Goal: Task Accomplishment & Management: Contribute content

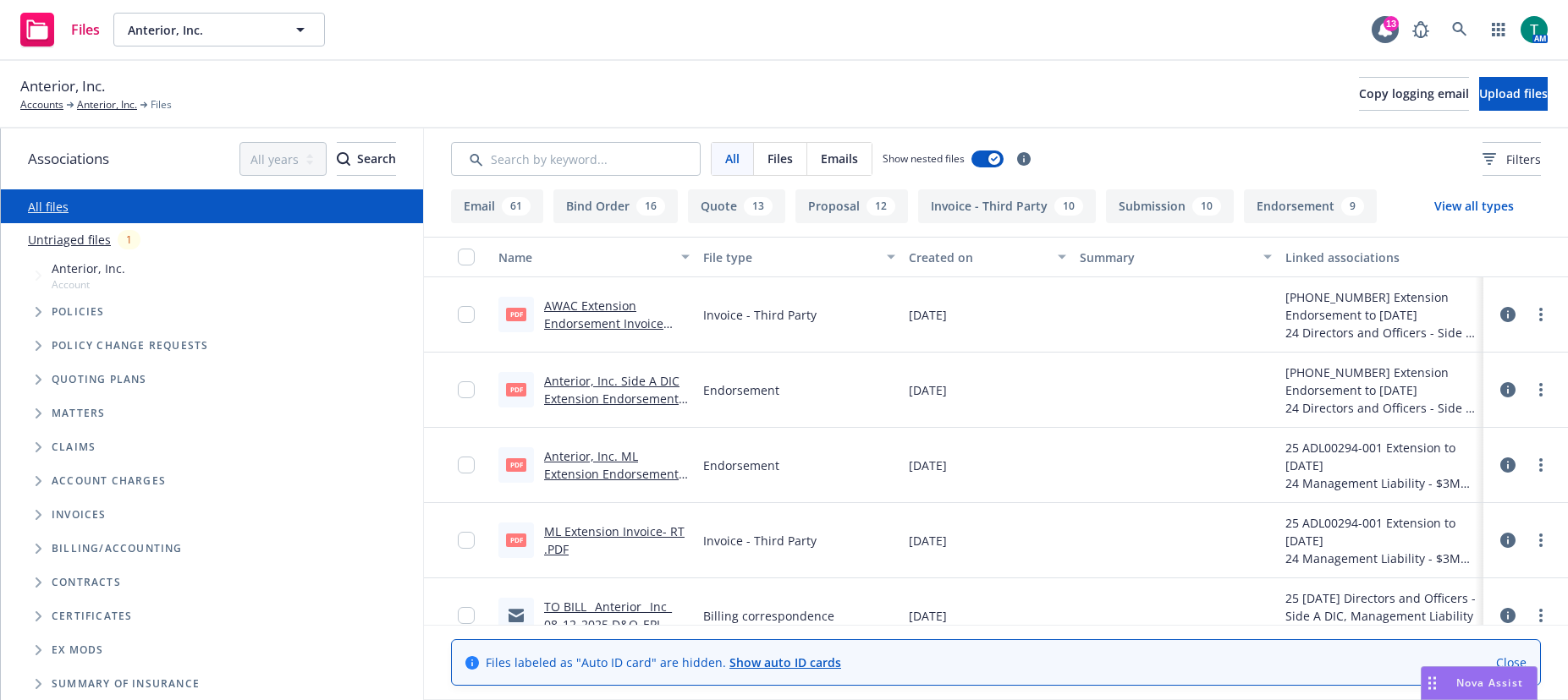
scroll to position [122, 0]
click at [40, 383] on icon "Tree Example" at bounding box center [38, 379] width 6 height 10
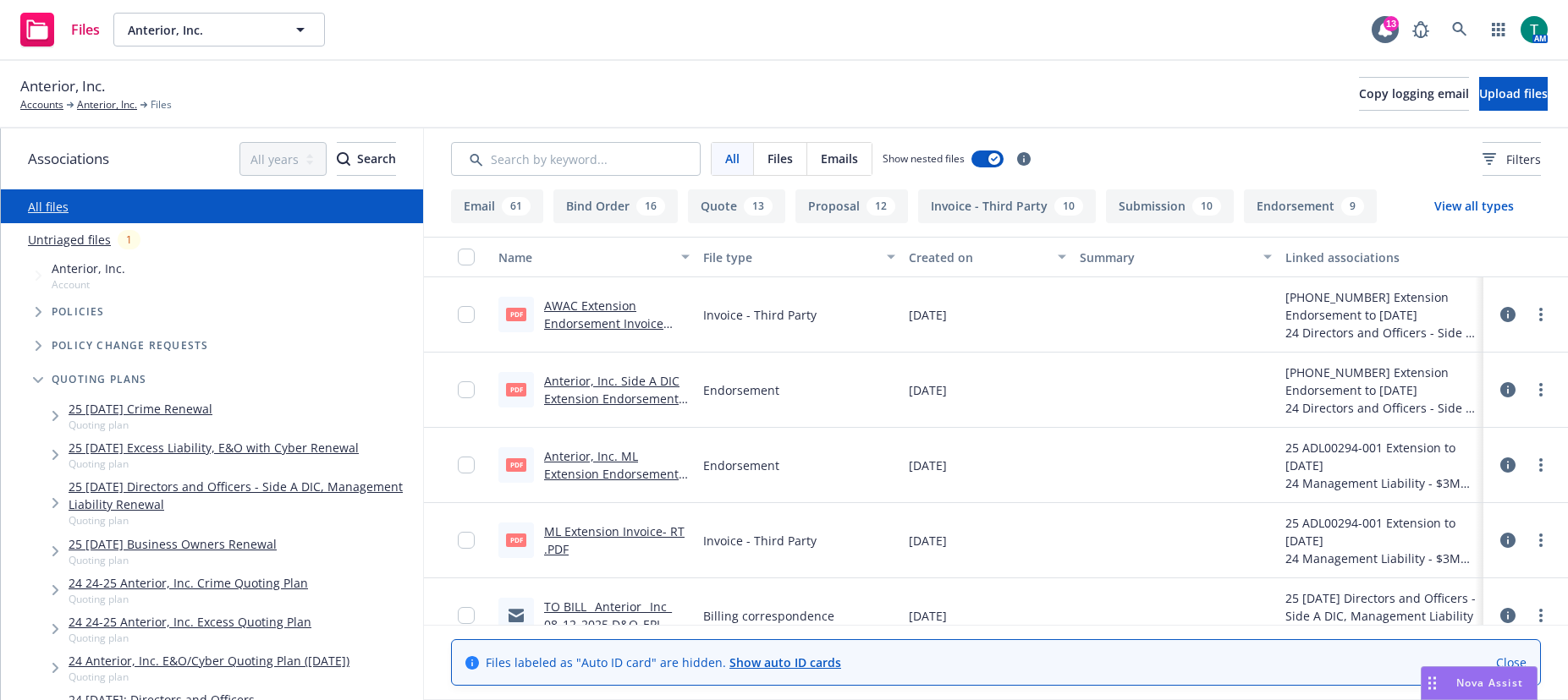
click at [184, 491] on link "25 08/12/25 Directors and Officers - Side A DIC, Management Liability Renewal" at bounding box center [242, 495] width 347 height 35
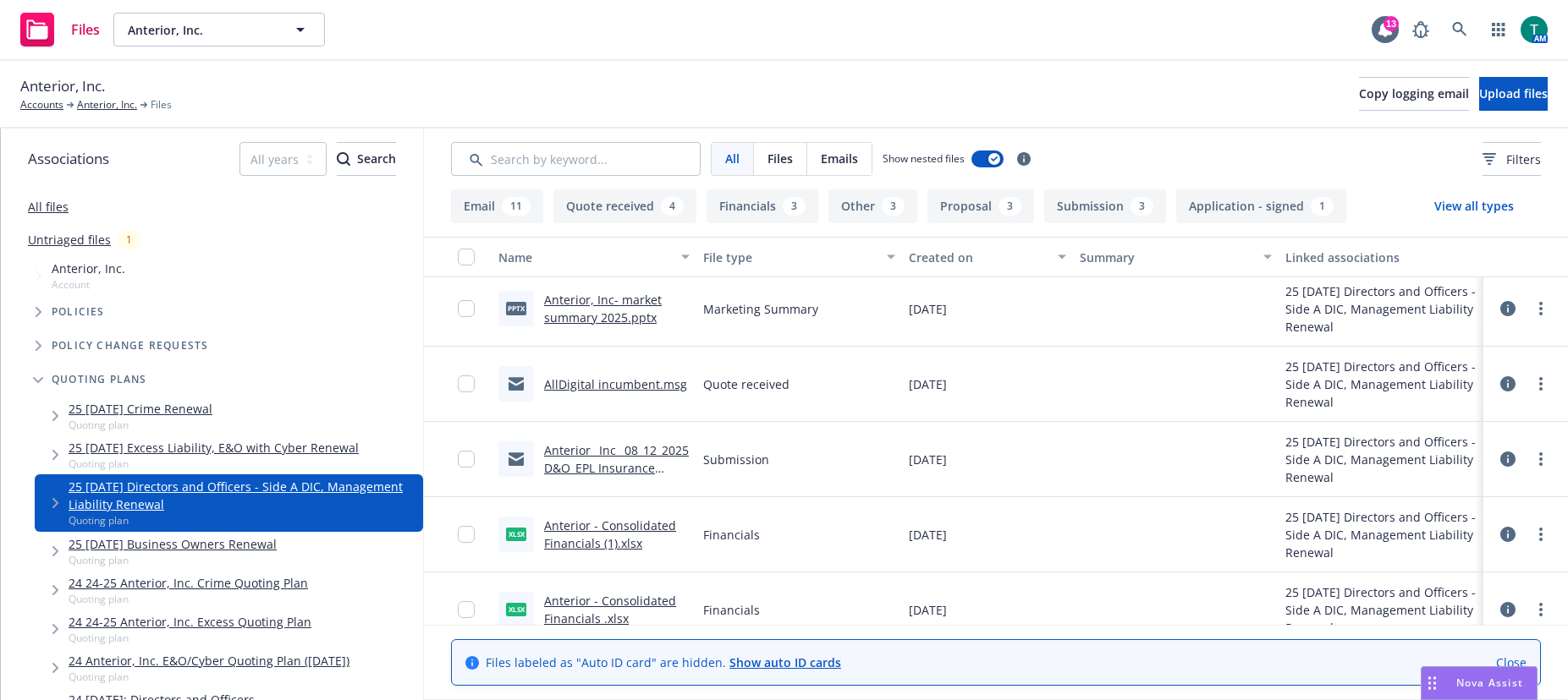
scroll to position [1269, 0]
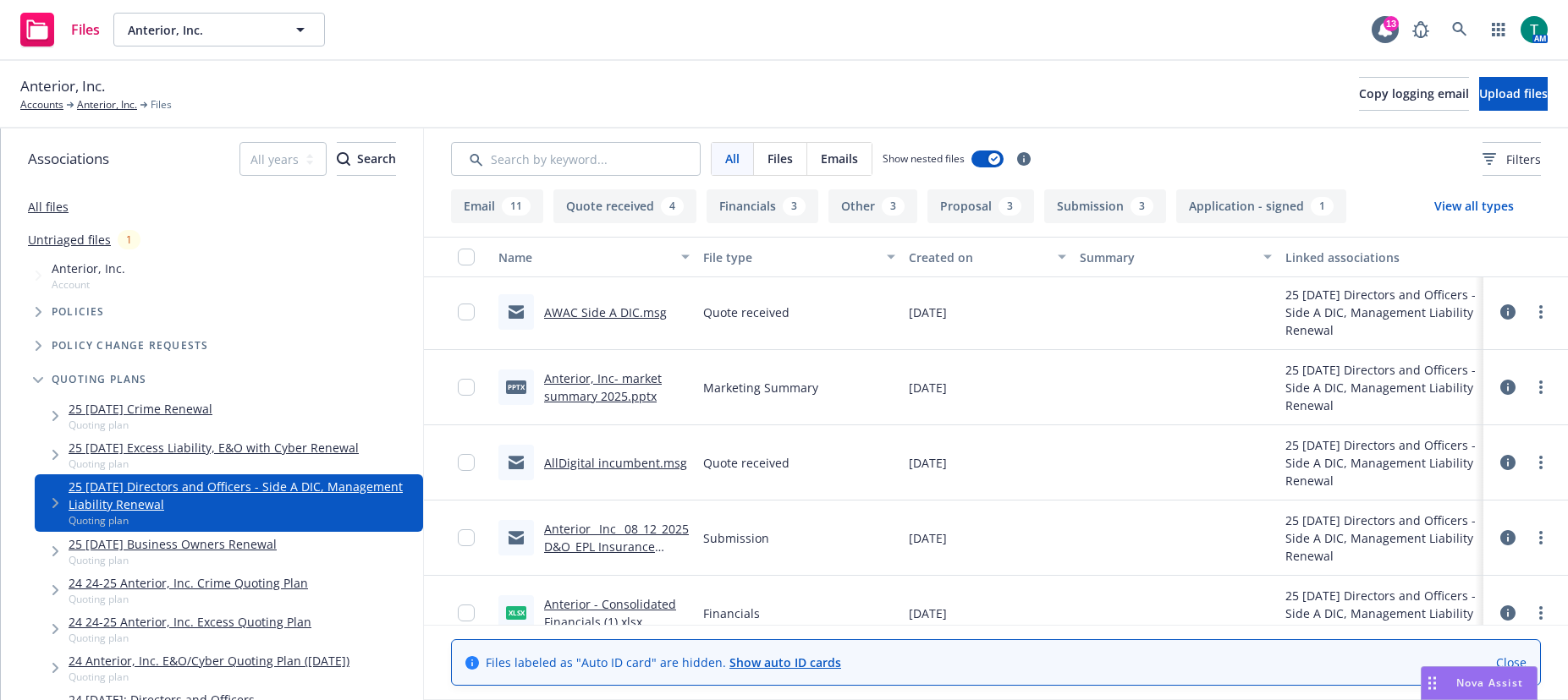
click at [613, 538] on div "Anterior_ Inc_ 08_12_2025 D&O_EPL Insurance Renewal.msg" at bounding box center [616, 537] width 146 height 35
click at [613, 529] on link "Anterior_ Inc_ 08_12_2025 D&O_EPL Insurance Renewal.msg" at bounding box center [616, 546] width 145 height 52
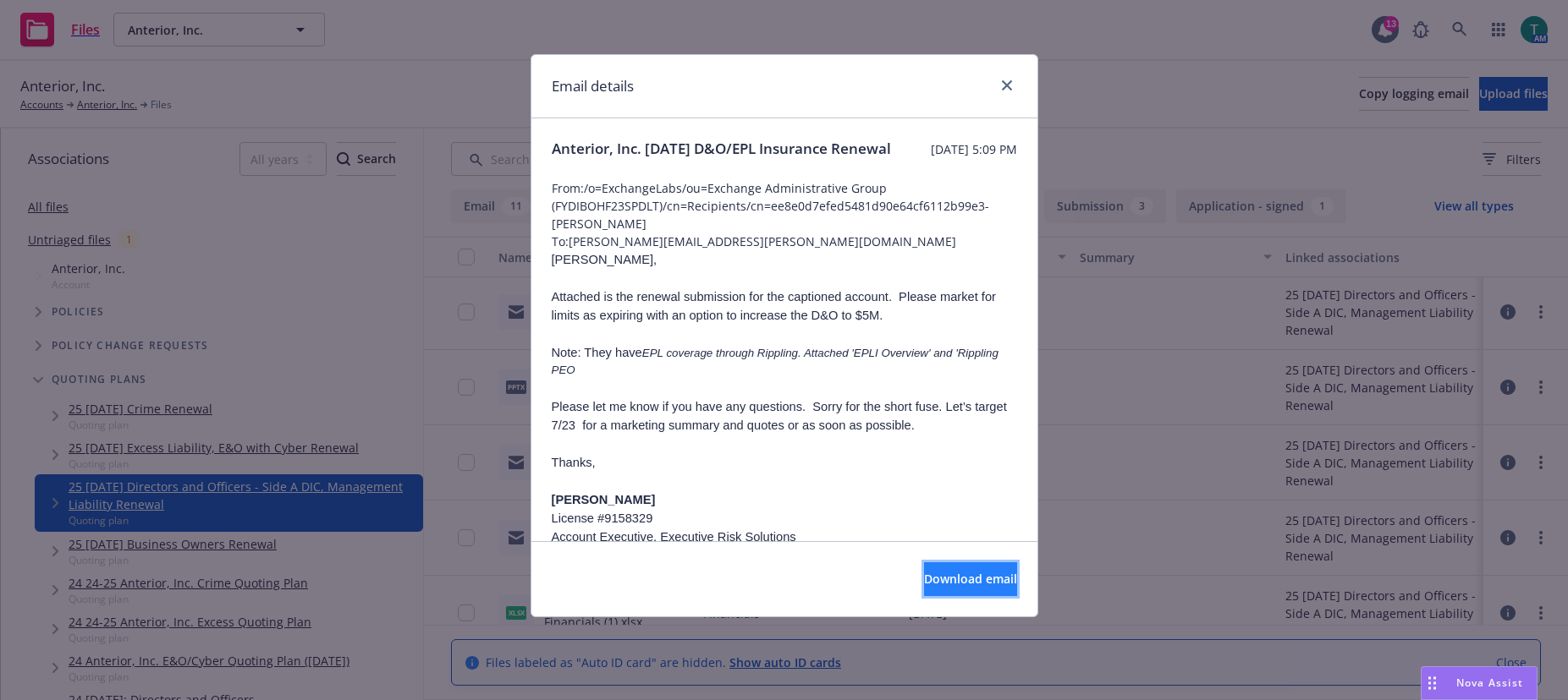
click at [936, 577] on span "Download email" at bounding box center [970, 579] width 93 height 16
click at [1010, 87] on icon "close" at bounding box center [1006, 85] width 10 height 10
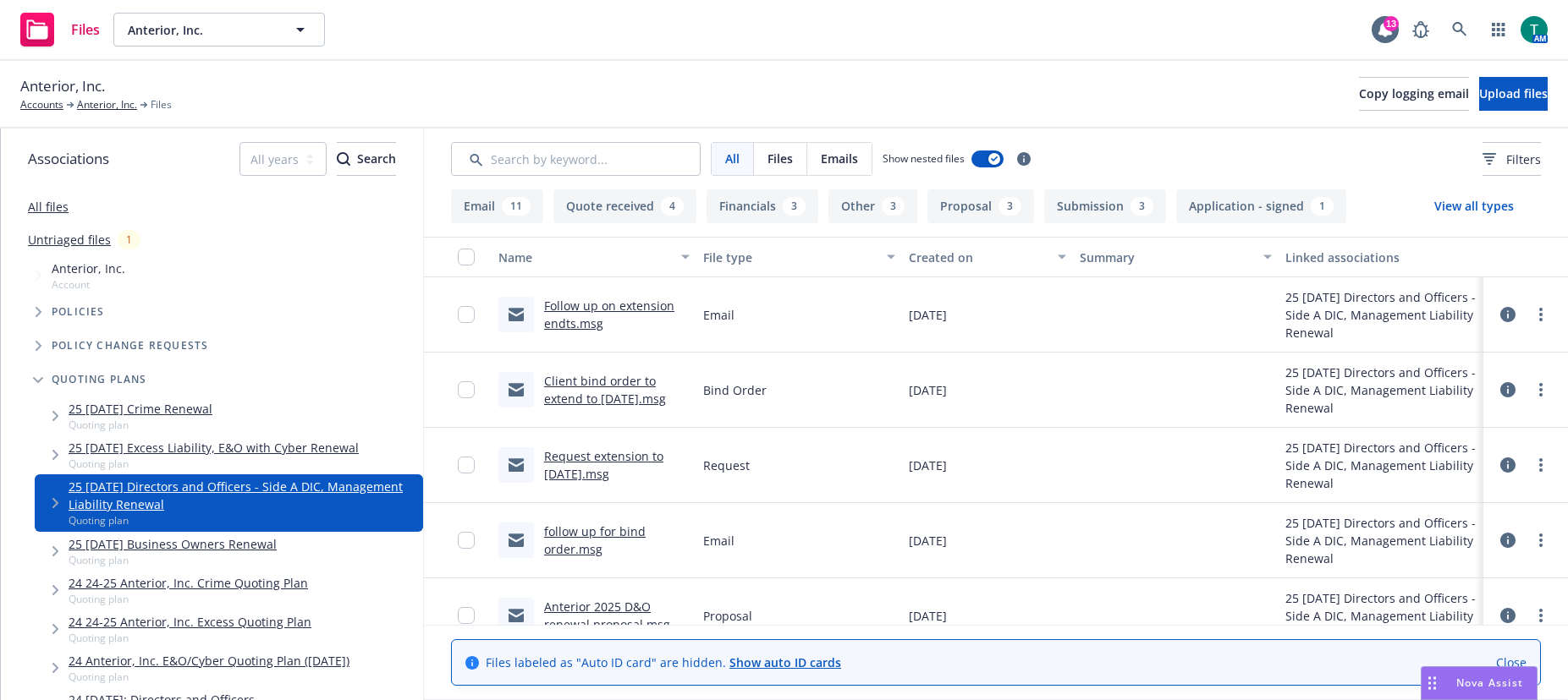
scroll to position [254, 0]
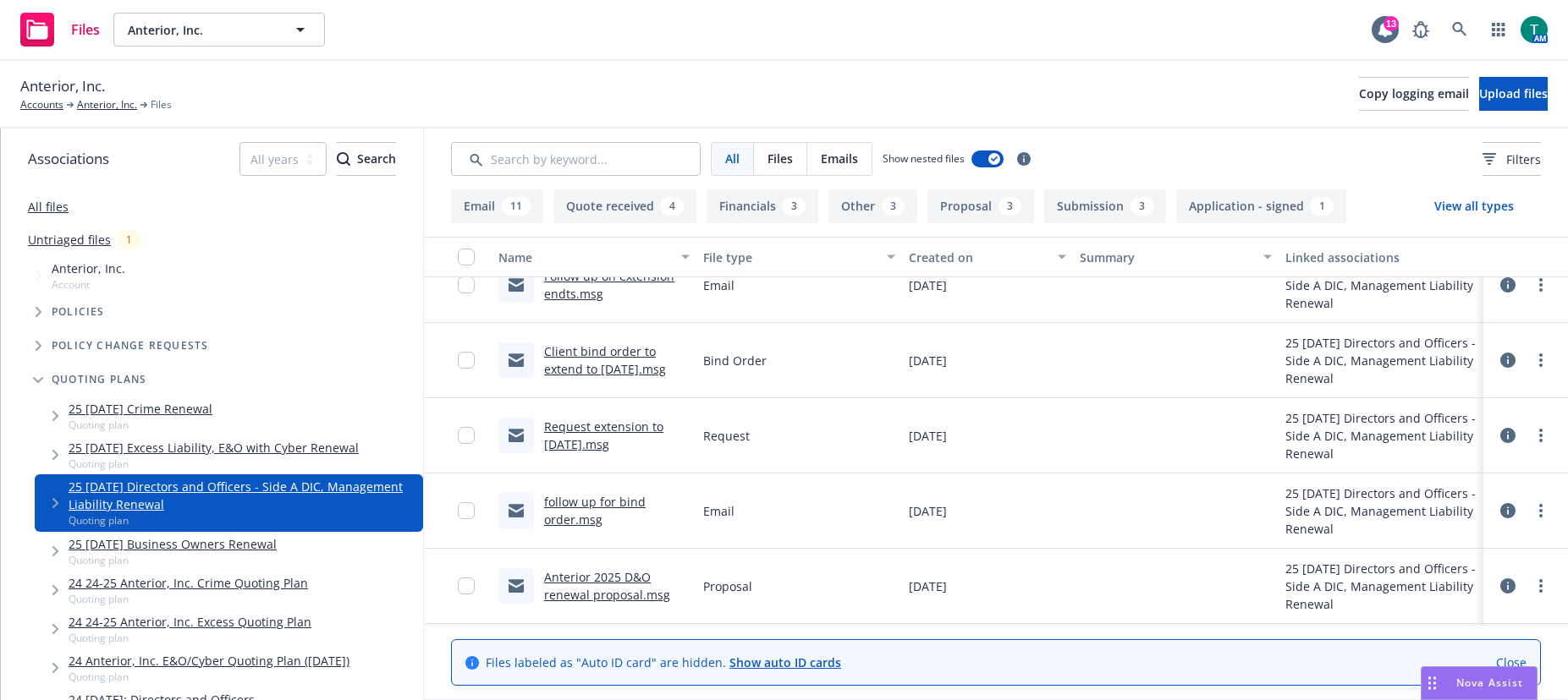
click at [624, 502] on link "follow up for bind order.msg" at bounding box center [594, 510] width 101 height 33
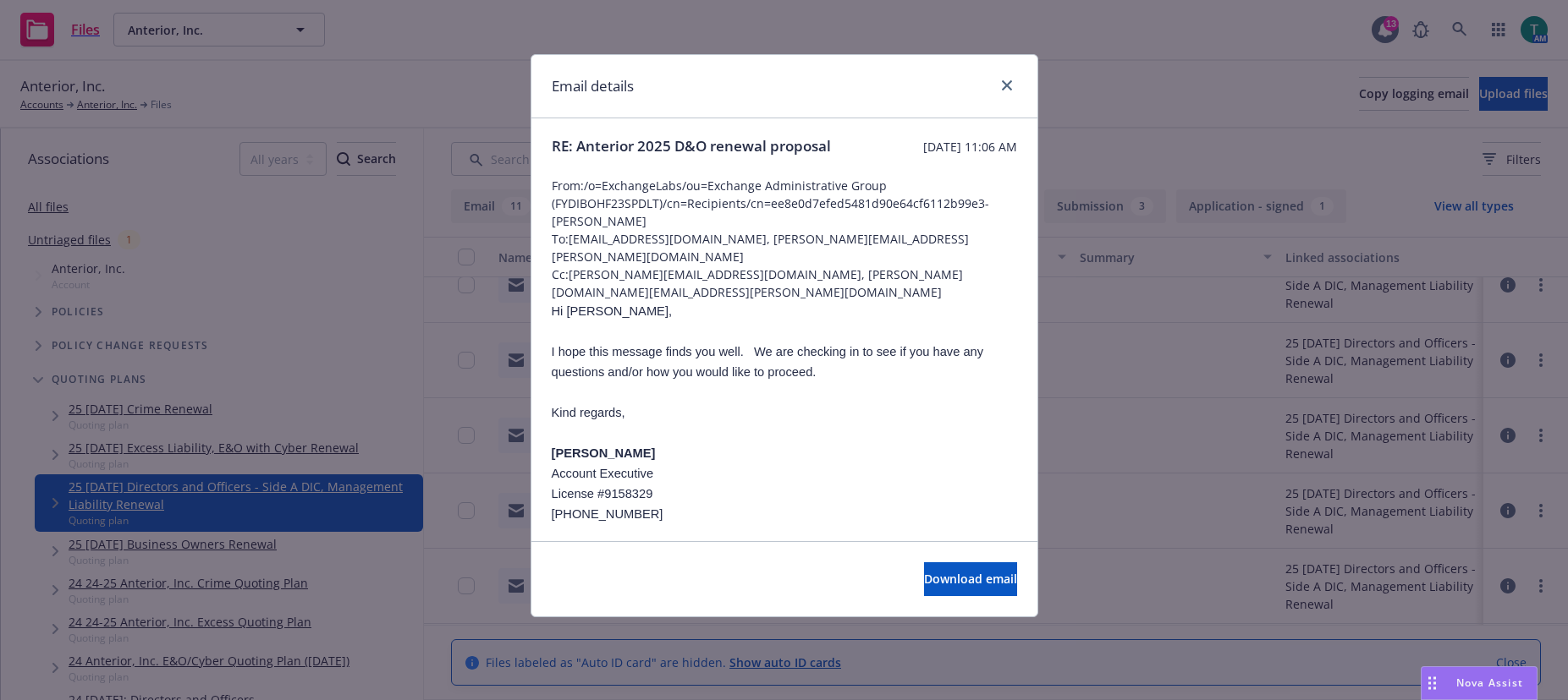
scroll to position [0, 0]
click at [1005, 81] on icon "close" at bounding box center [1006, 85] width 10 height 10
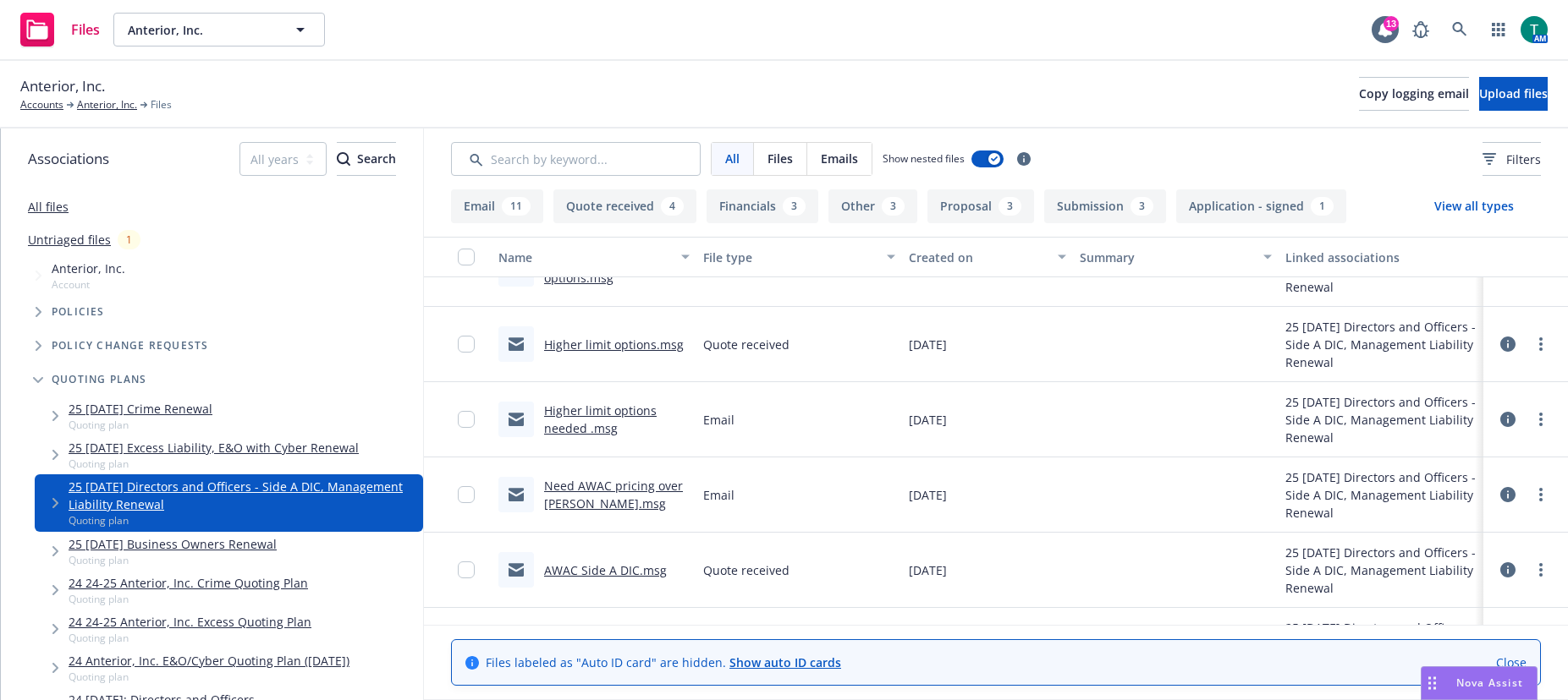
scroll to position [1015, 0]
click at [613, 346] on link "Higher limit options.msg" at bounding box center [613, 344] width 139 height 16
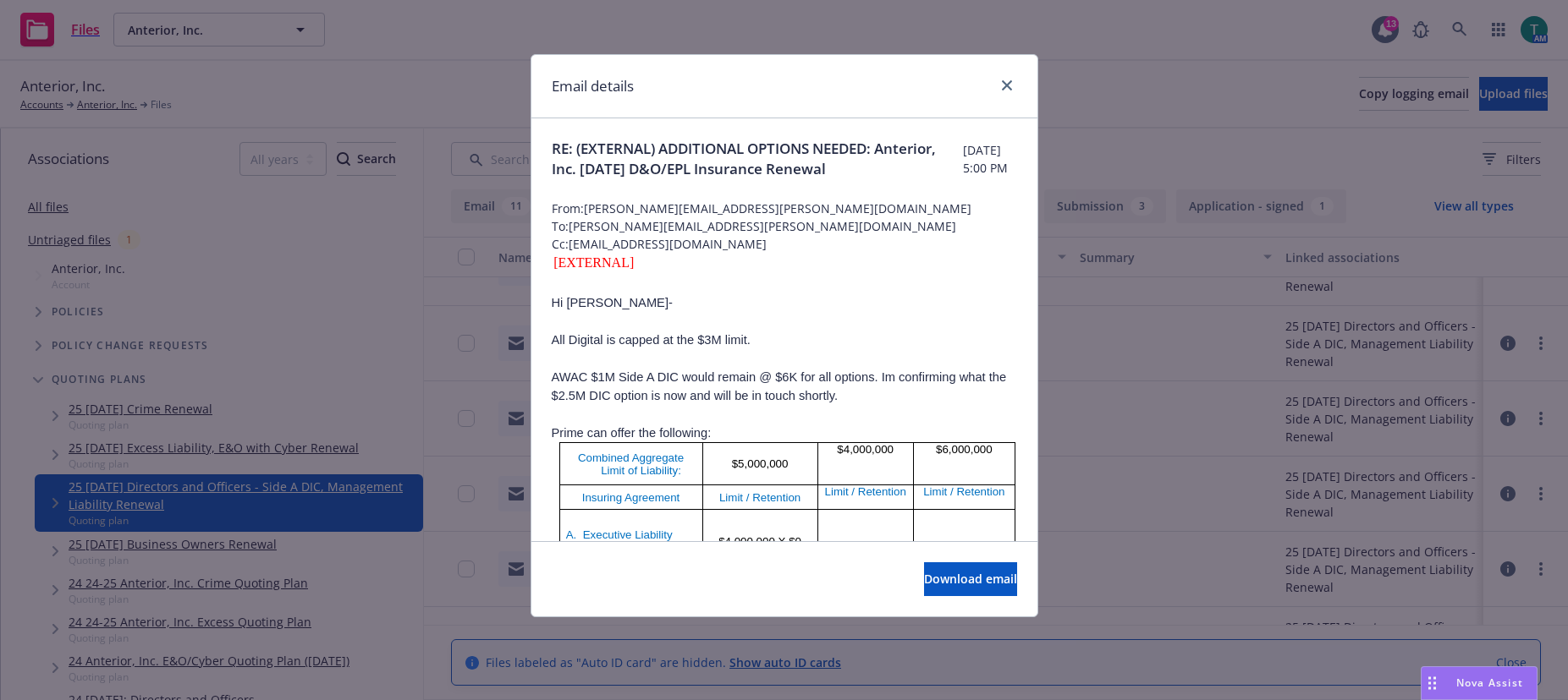
scroll to position [85, 0]
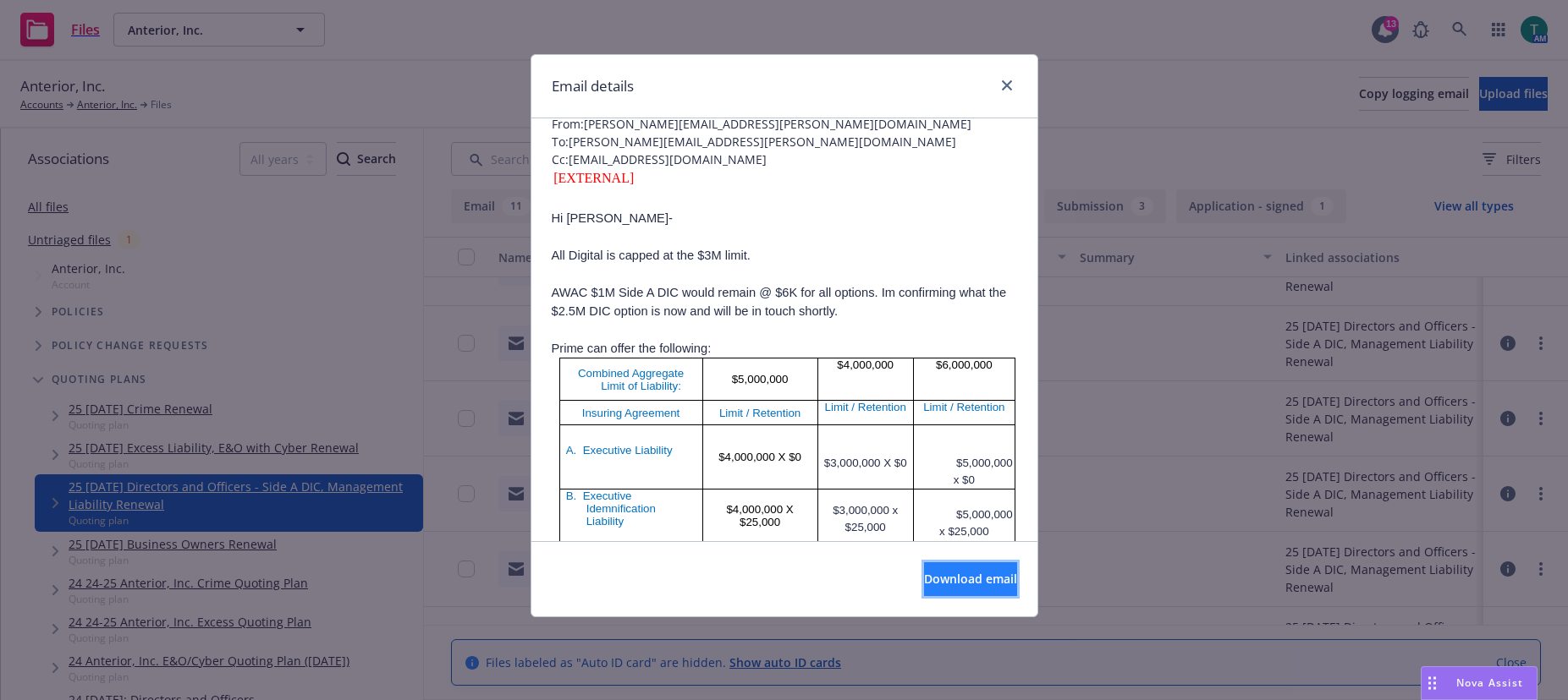
click at [951, 582] on span "Download email" at bounding box center [970, 579] width 93 height 16
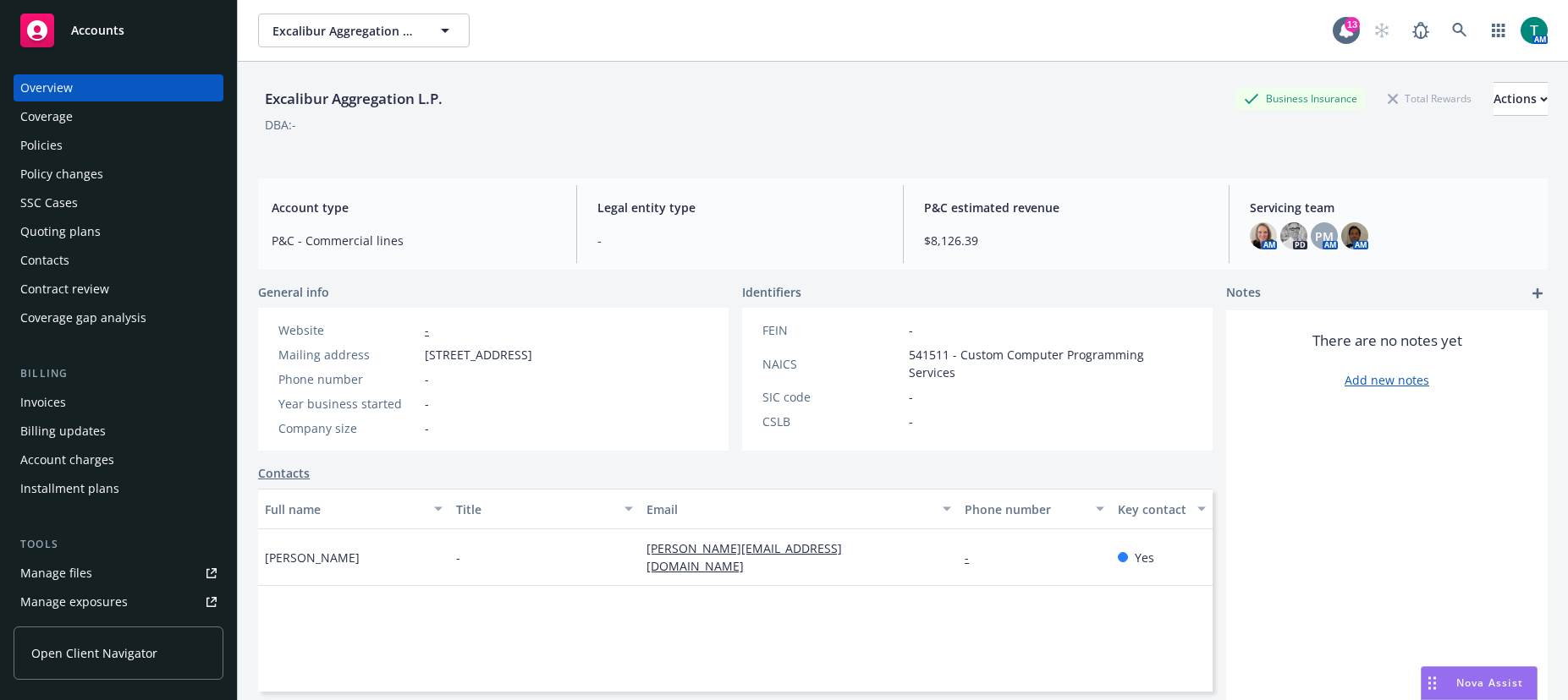
click at [62, 151] on div "Policies" at bounding box center [118, 146] width 196 height 27
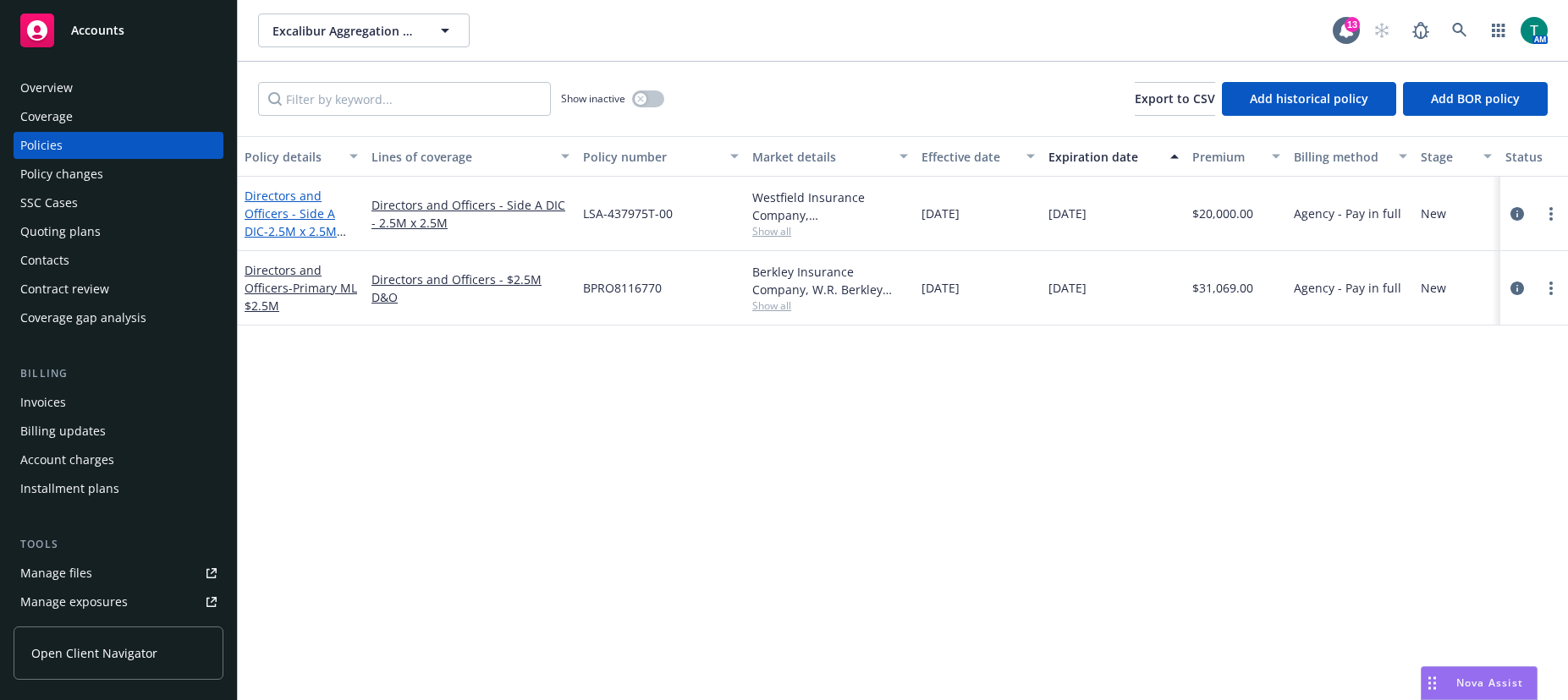
click at [292, 225] on span "- 2.5M x 2.5M Side A DIC" at bounding box center [295, 240] width 101 height 33
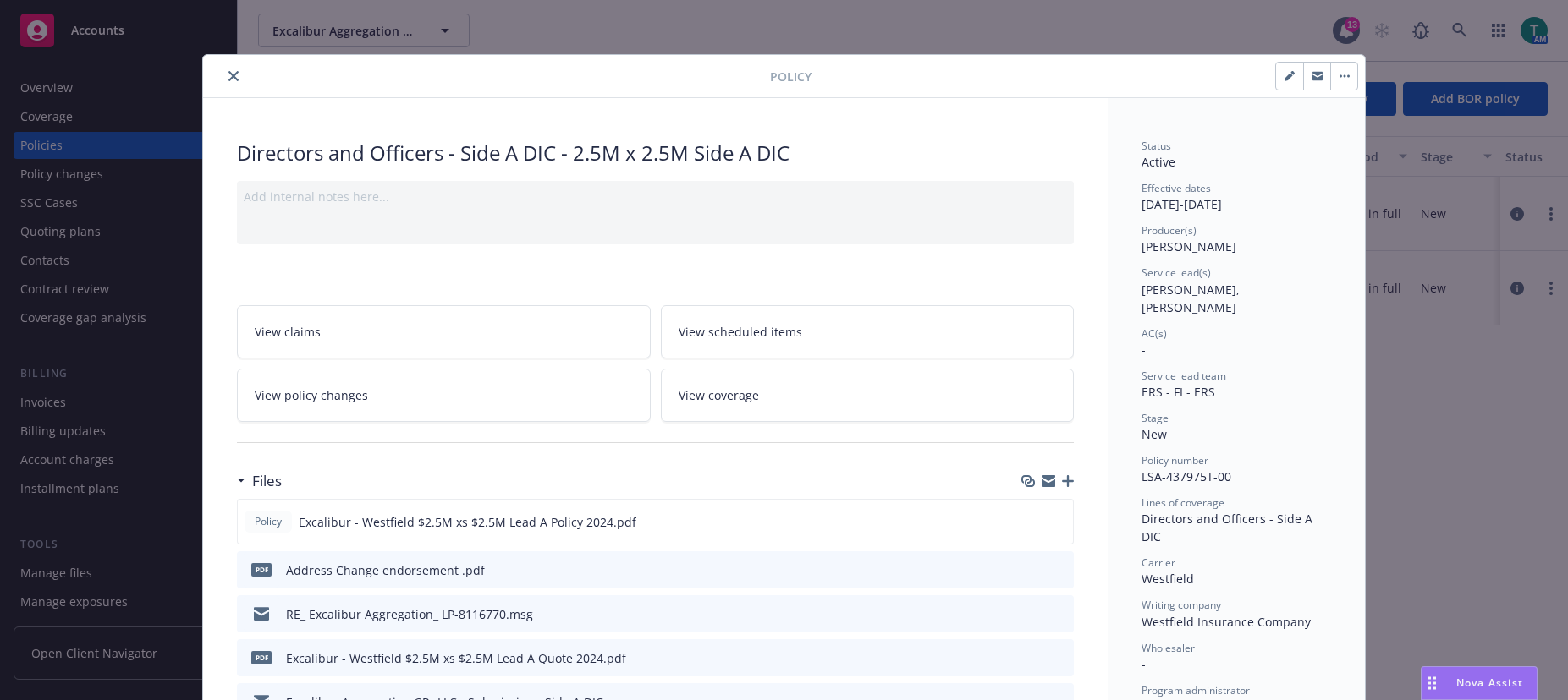
click at [1050, 563] on icon "preview file" at bounding box center [1057, 569] width 15 height 12
click at [229, 80] on icon "close" at bounding box center [233, 76] width 10 height 10
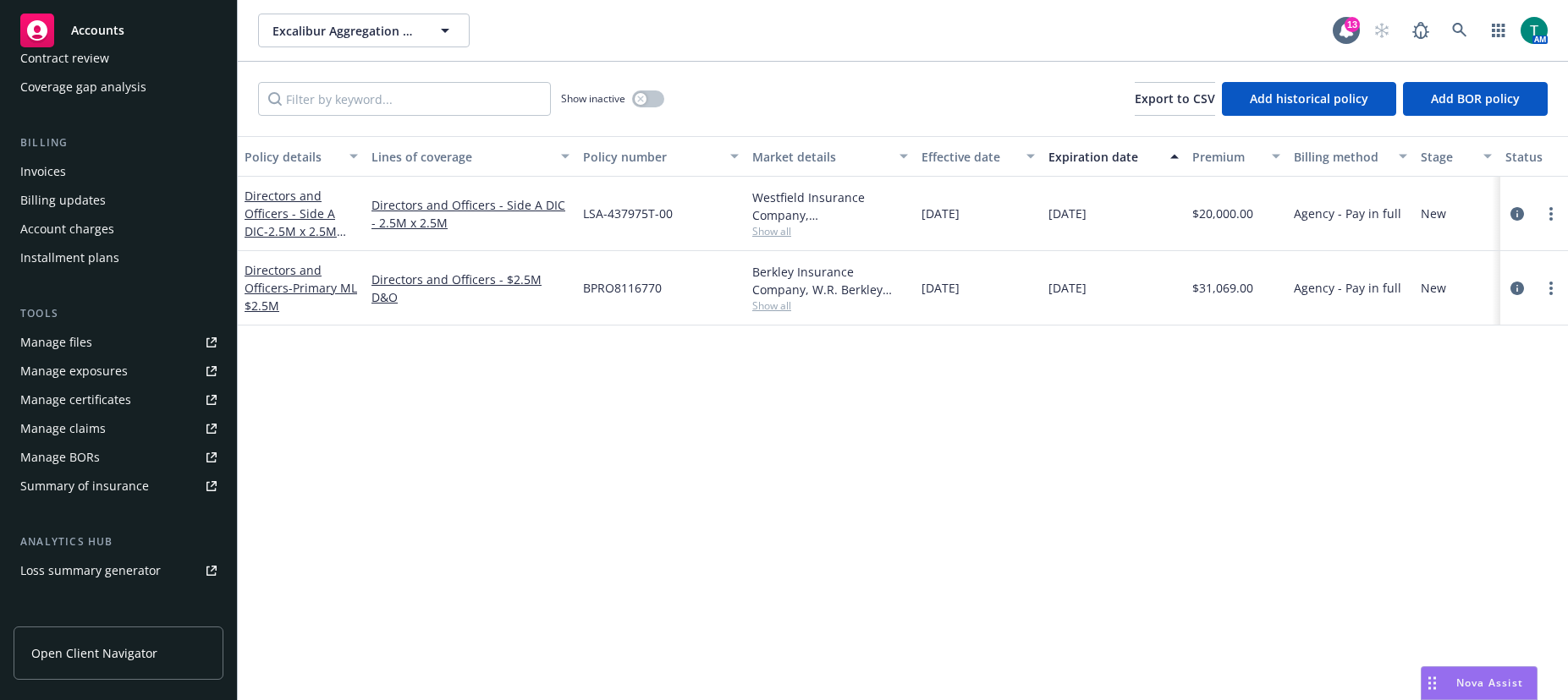
scroll to position [254, 0]
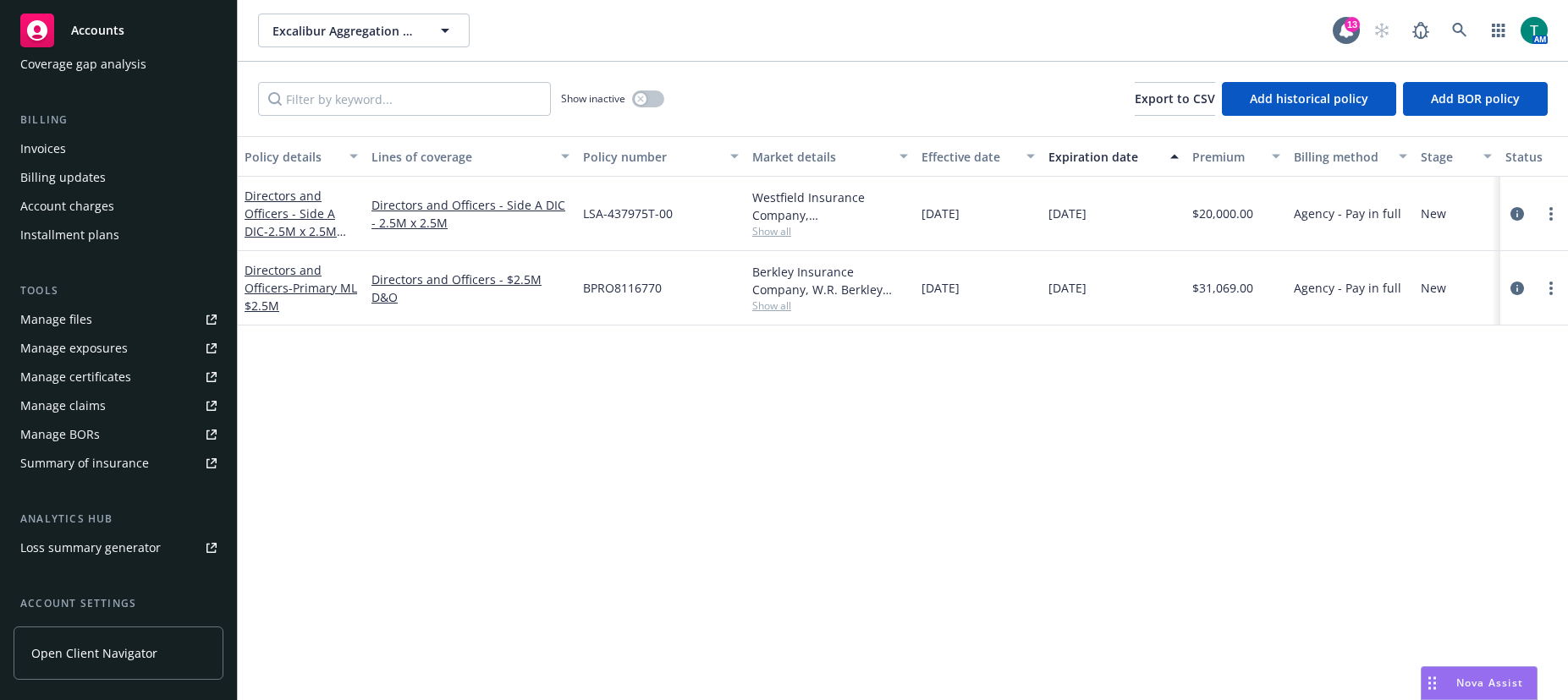
click at [1455, 673] on div "Nova Assist" at bounding box center [1478, 684] width 115 height 33
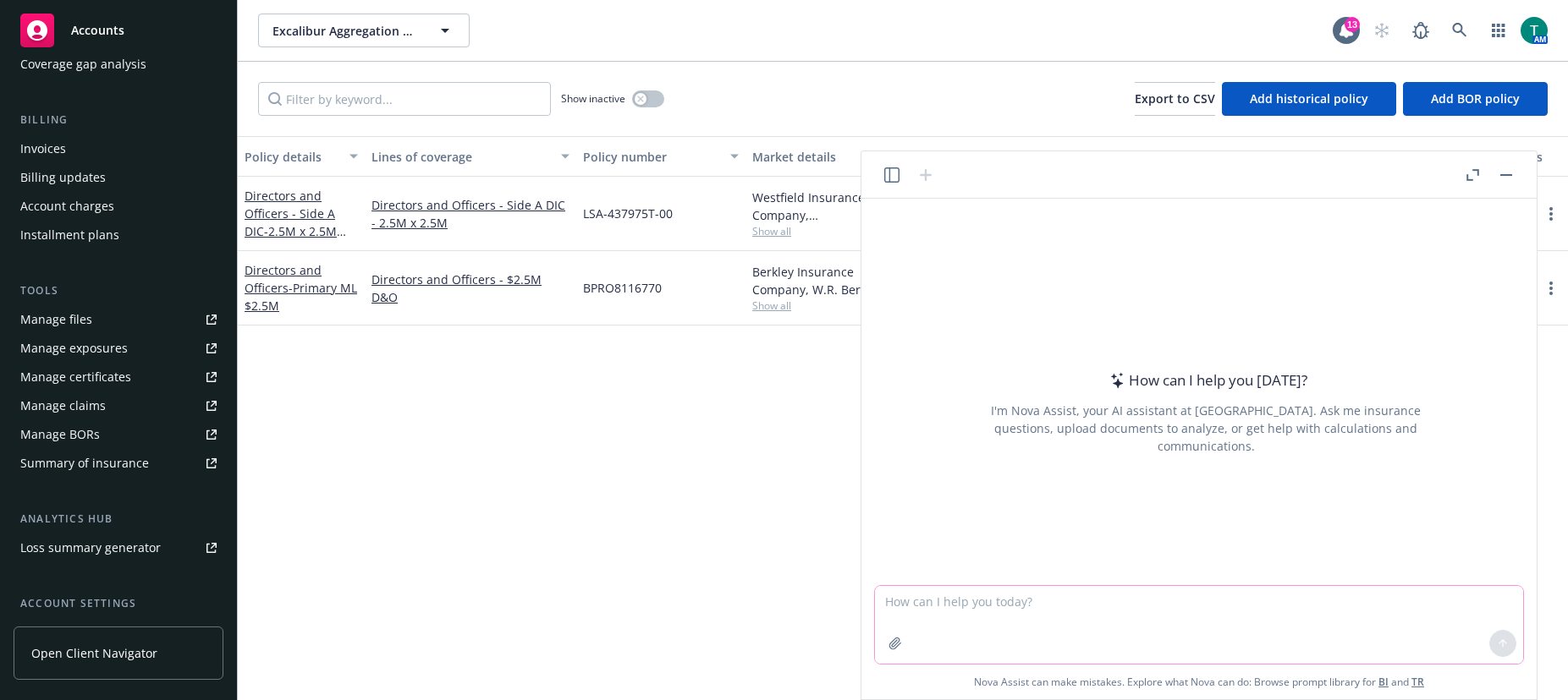
click at [1145, 616] on textarea at bounding box center [1199, 625] width 648 height 78
type textarea "refine email"
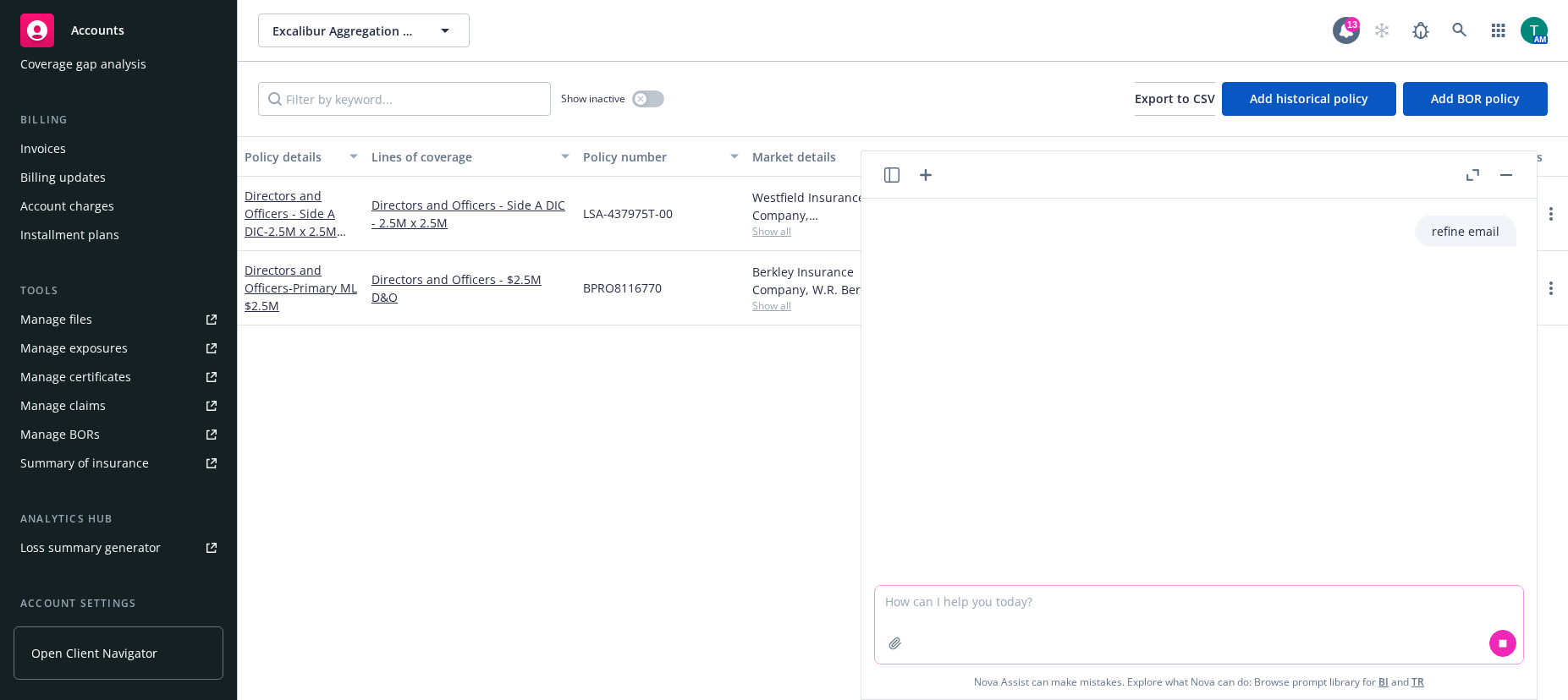
paste textarea "Please find the attached extension invoice to [DATE] for the primary D&O ABC po…"
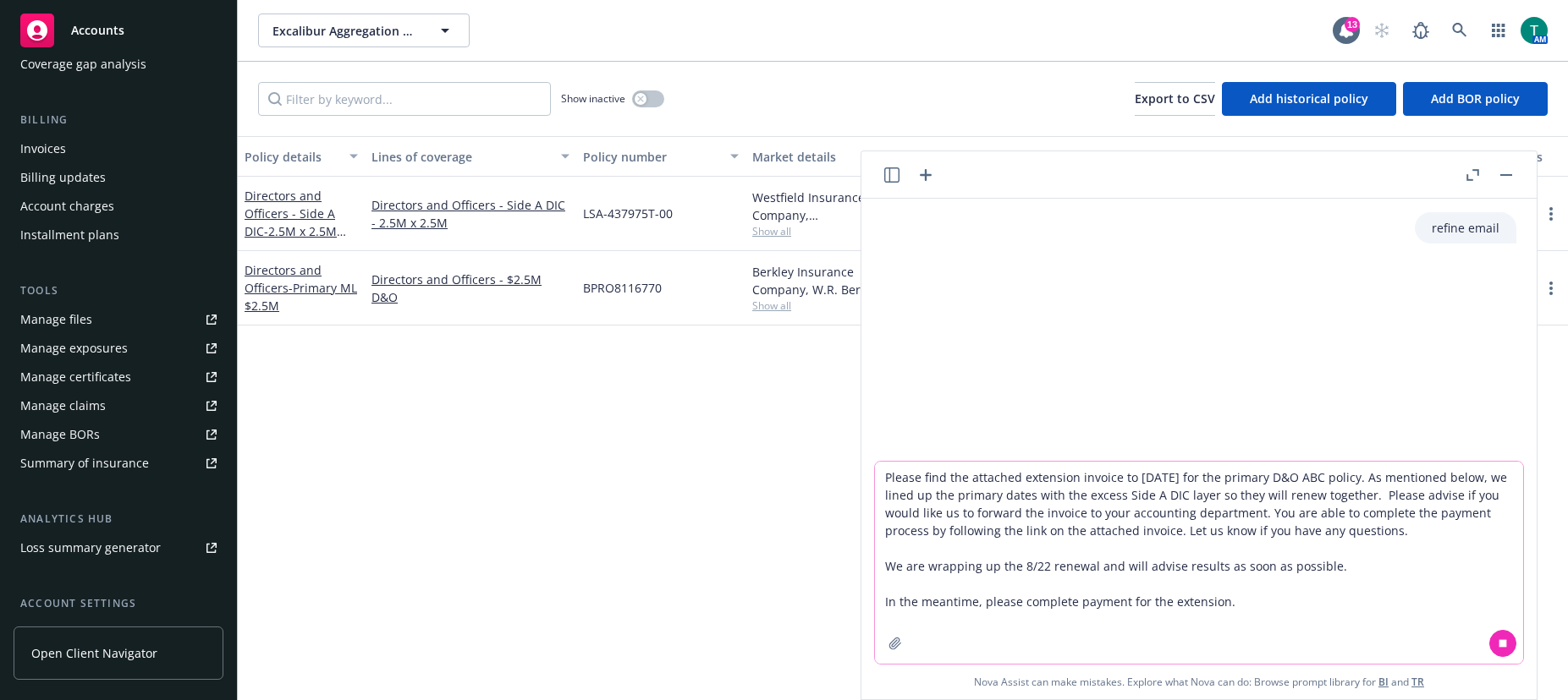
click at [1281, 597] on textarea "Please find the attached extension invoice to [DATE] for the primary D&O ABC po…" at bounding box center [1199, 563] width 648 height 202
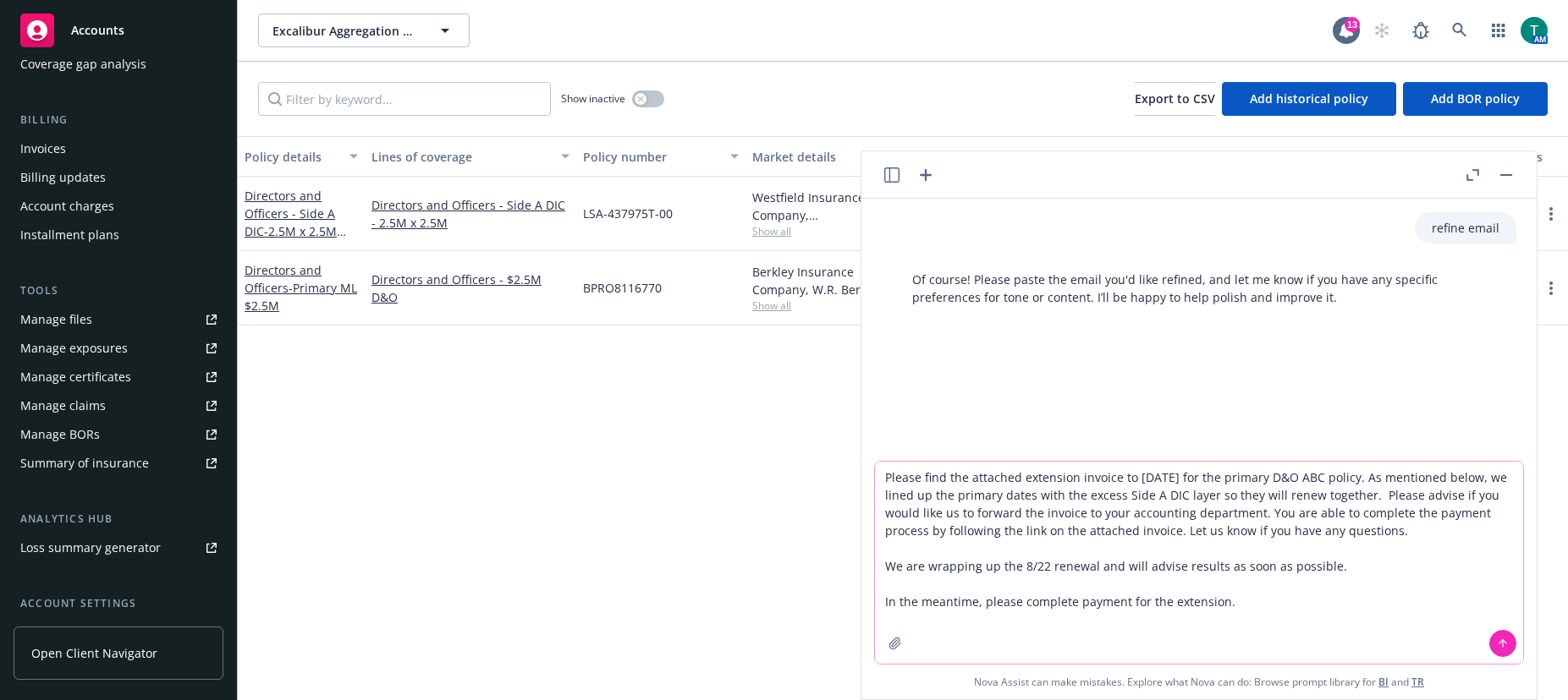
type textarea "Please find the attached extension invoice to [DATE] for the primary D&O ABC po…"
click at [1506, 643] on icon at bounding box center [1502, 642] width 6 height 4
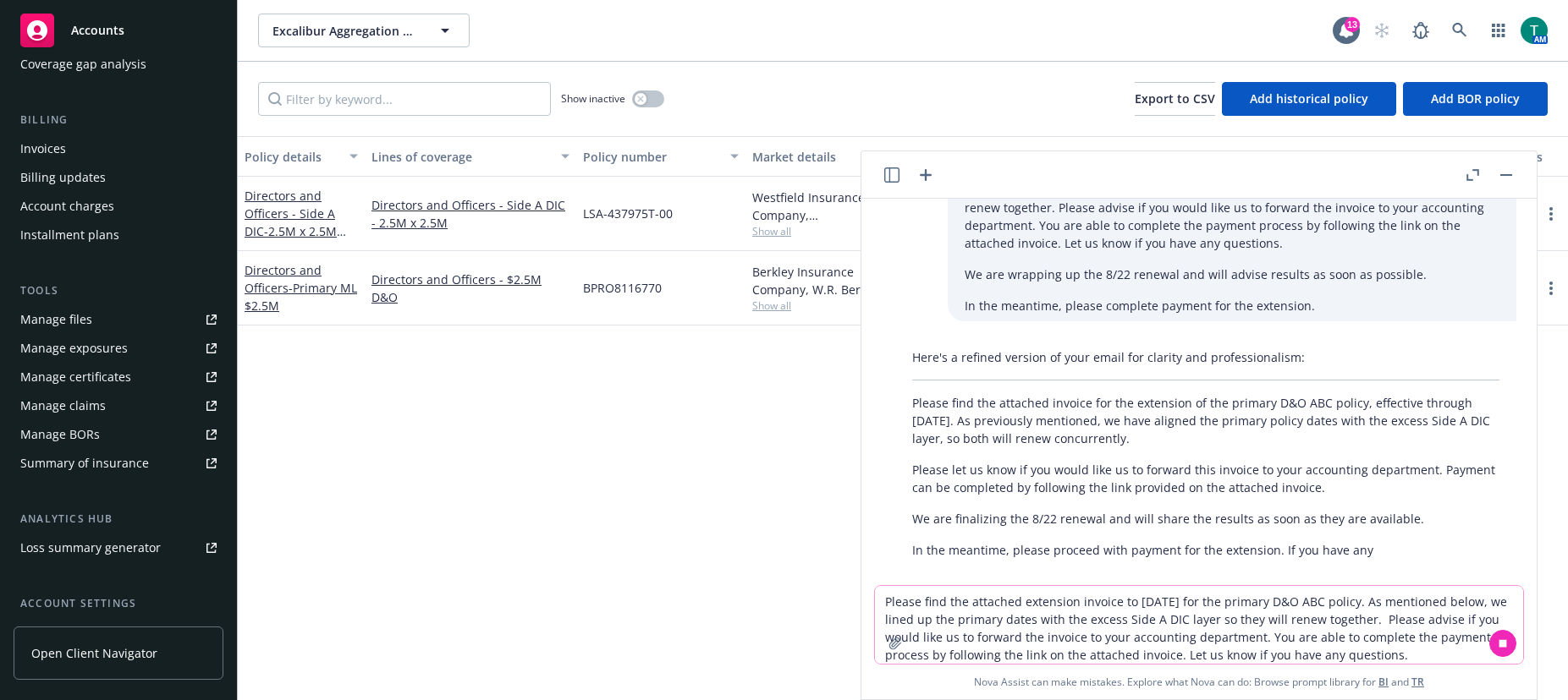
scroll to position [198, 0]
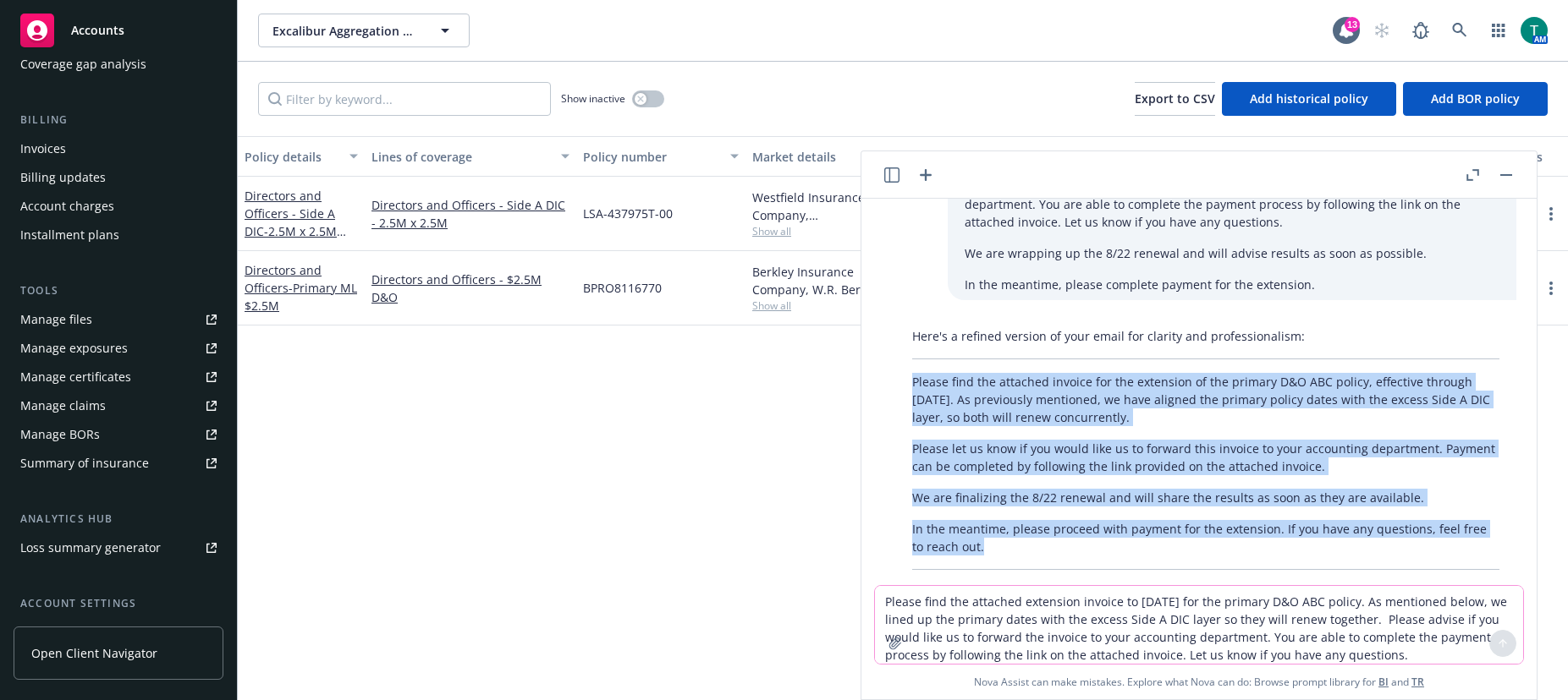
drag, startPoint x: 1002, startPoint y: 544, endPoint x: 866, endPoint y: 386, distance: 208.5
click at [866, 386] on div "refine email Of course! Please paste the email you'd like refined, and let me k…" at bounding box center [1199, 449] width 675 height 501
copy div "Please find the attached invoice for the extension of the primary D&O ABC polic…"
drag, startPoint x: 1505, startPoint y: 169, endPoint x: 1525, endPoint y: 154, distance: 25.0
click at [1505, 169] on button "button" at bounding box center [1506, 175] width 20 height 20
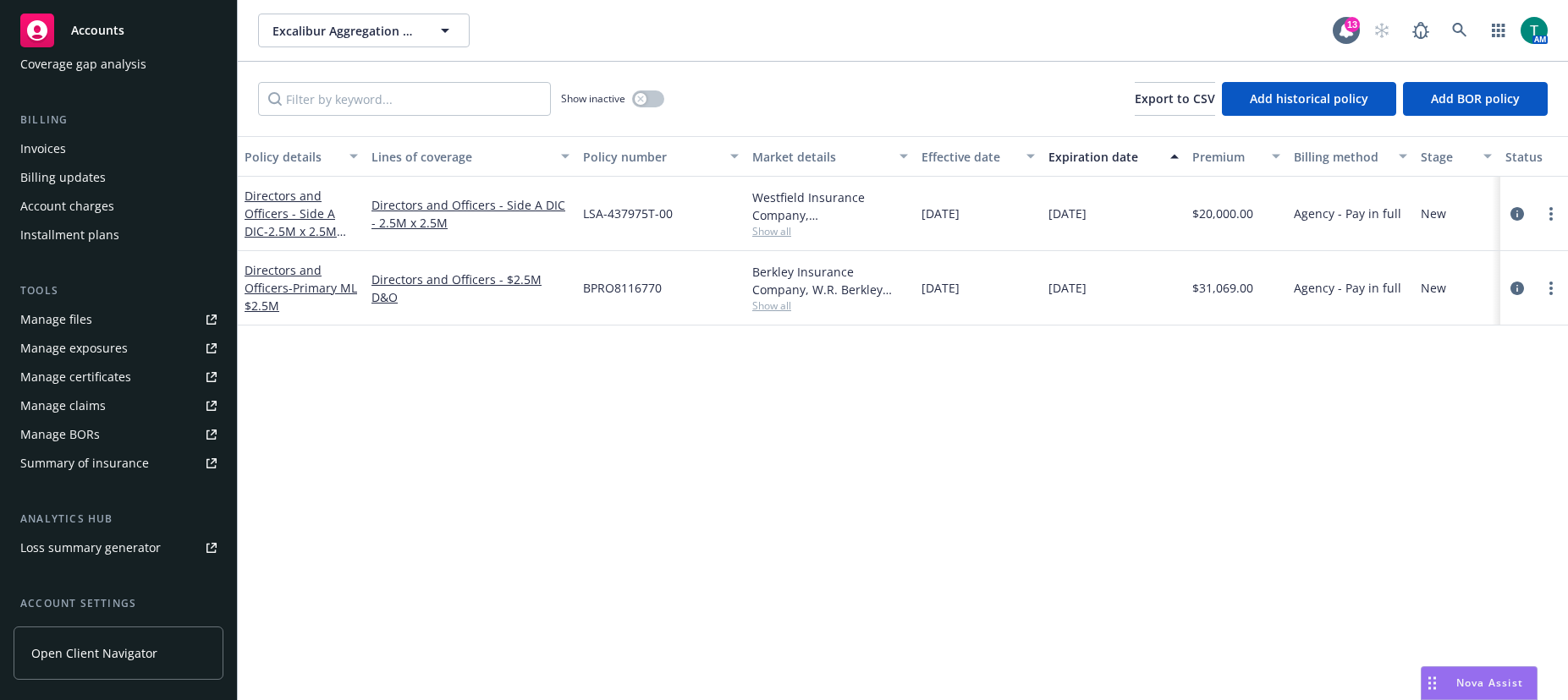
click at [722, 71] on div "Show inactive Export to CSV Add historical policy Add BOR policy" at bounding box center [903, 99] width 1330 height 74
drag, startPoint x: 685, startPoint y: 34, endPoint x: 781, endPoint y: 7, distance: 99.7
click at [685, 34] on div "Excalibur Aggregation L.P. Excalibur Aggregation L.P." at bounding box center [795, 30] width 1075 height 33
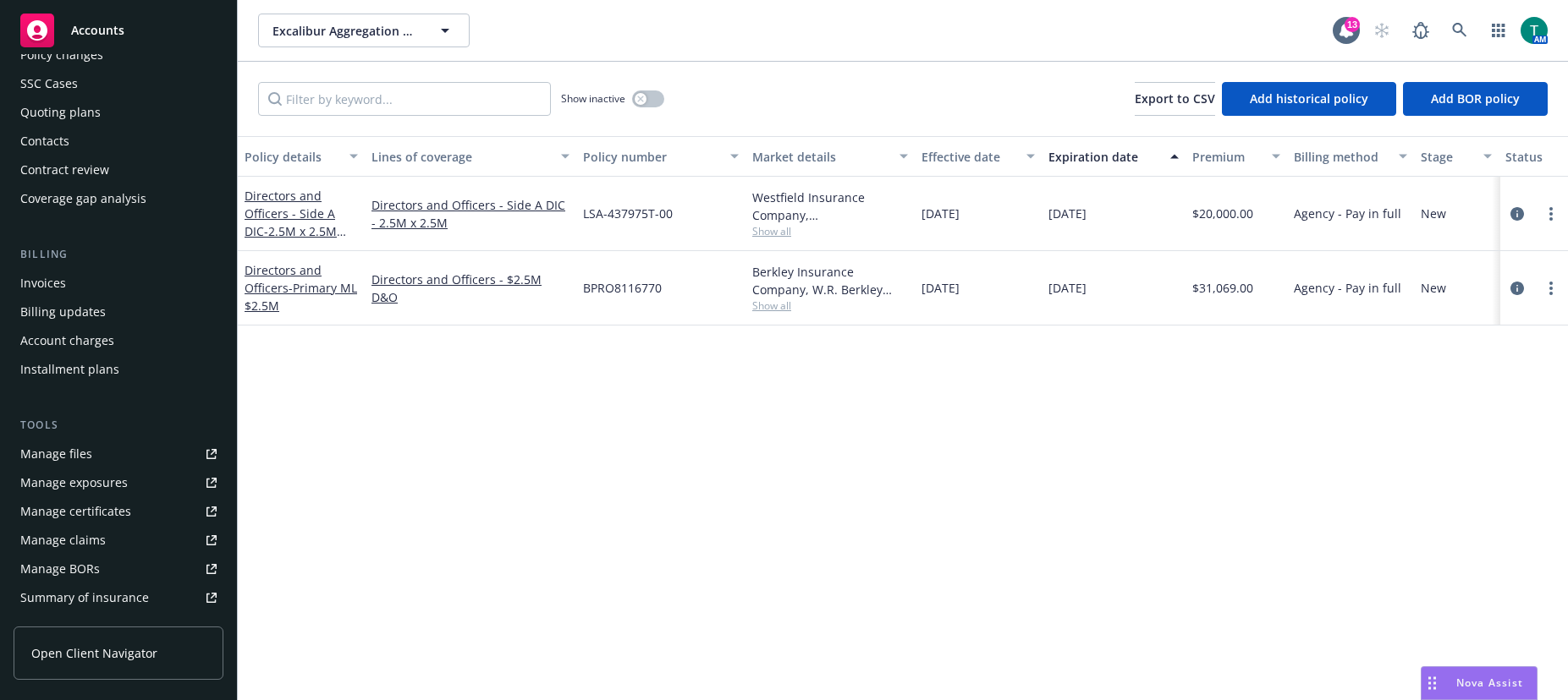
scroll to position [0, 0]
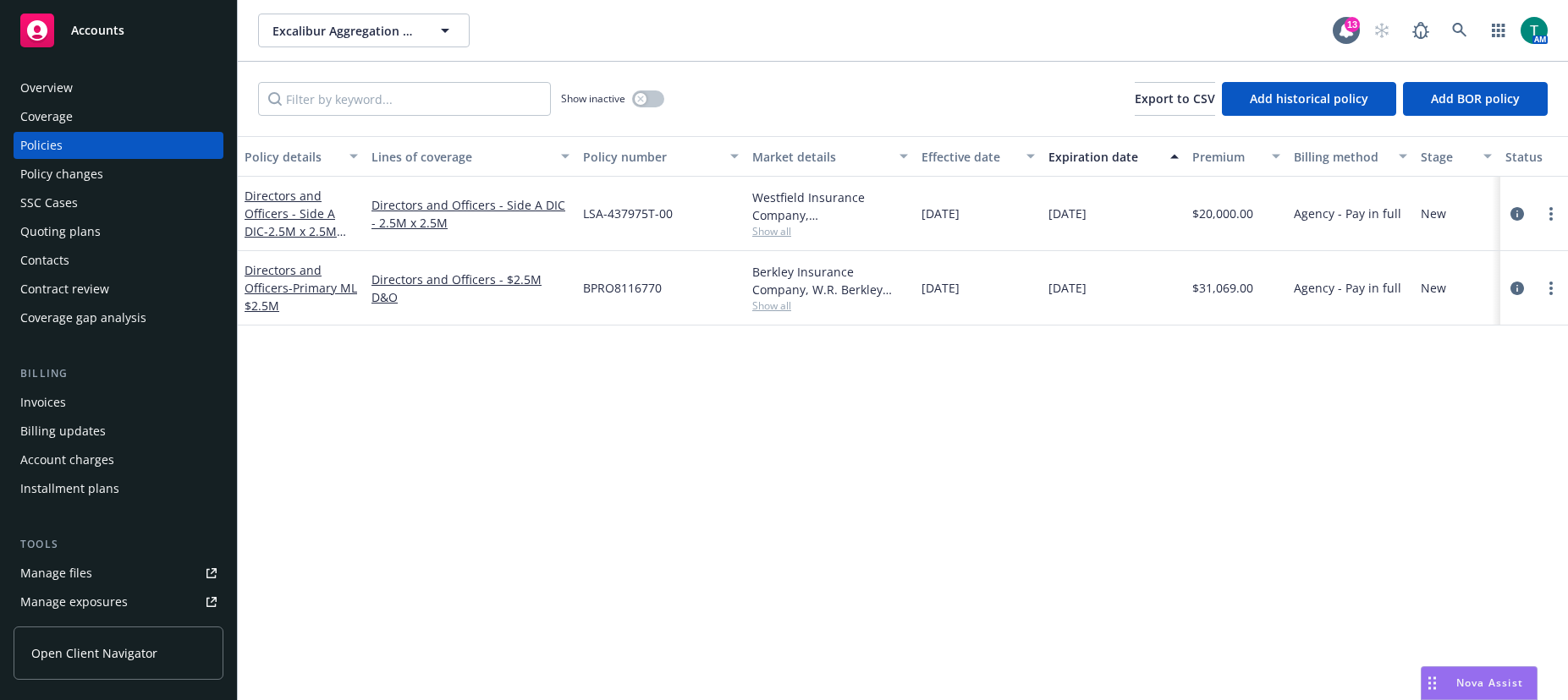
click at [94, 575] on link "Manage files" at bounding box center [119, 573] width 210 height 27
click at [280, 273] on link "Directors and Officers - Primary ML $2.5M" at bounding box center [300, 288] width 112 height 52
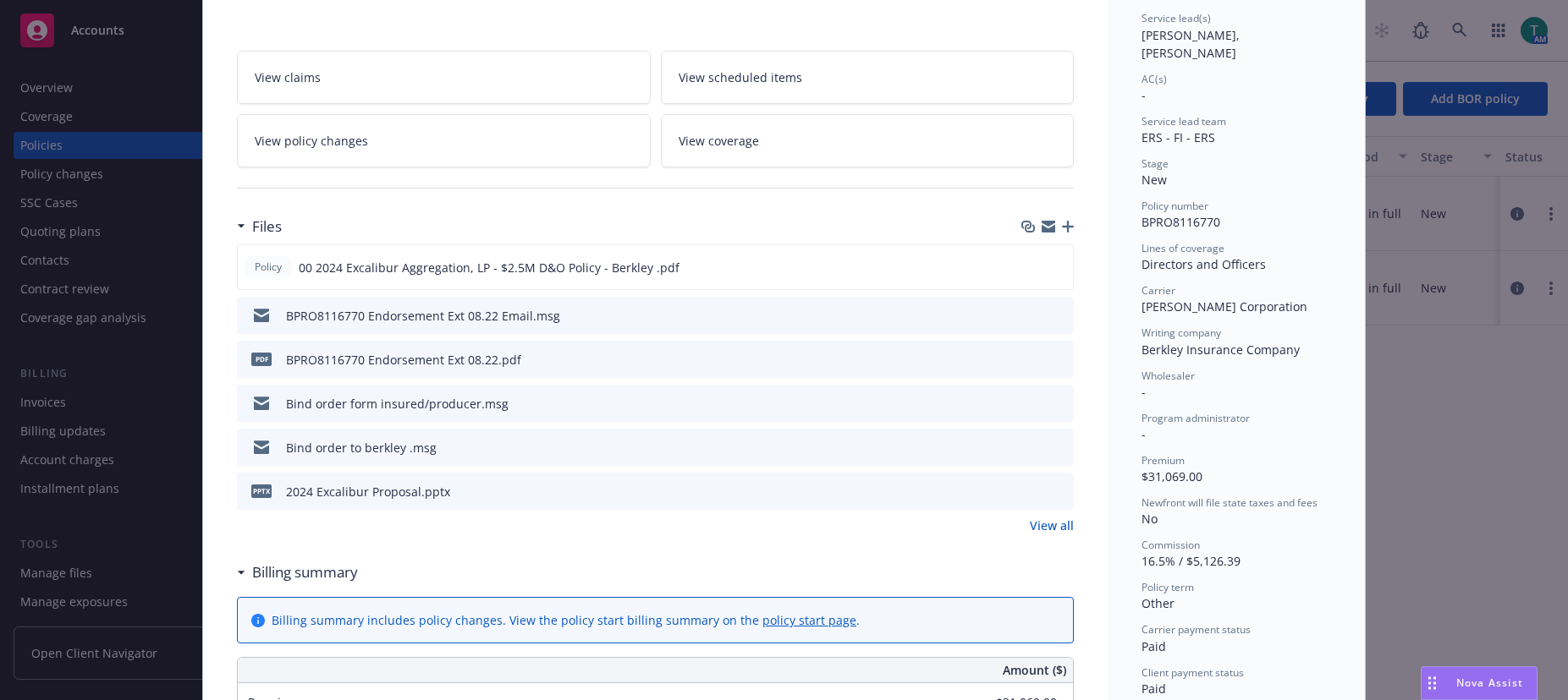
scroll to position [254, 0]
click at [1055, 358] on icon "preview file" at bounding box center [1057, 359] width 15 height 12
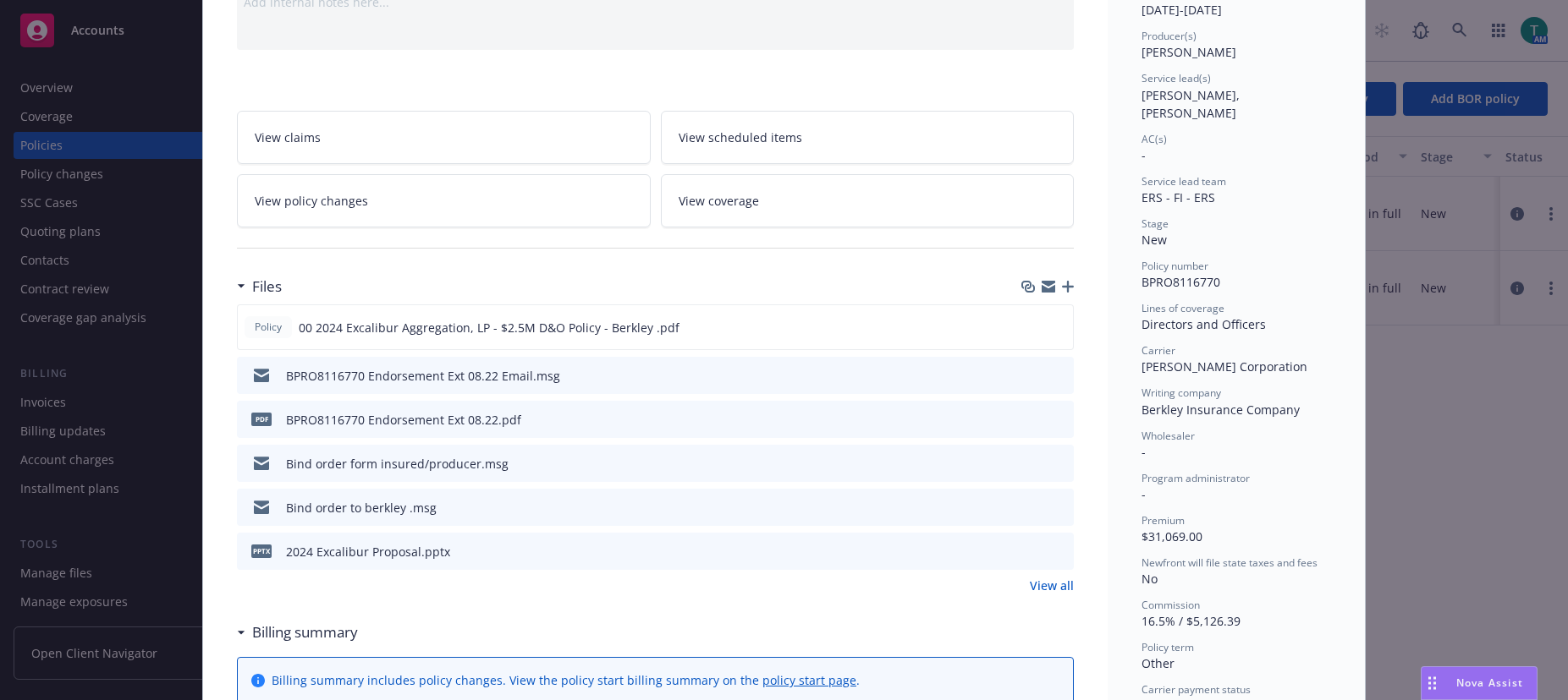
scroll to position [169, 0]
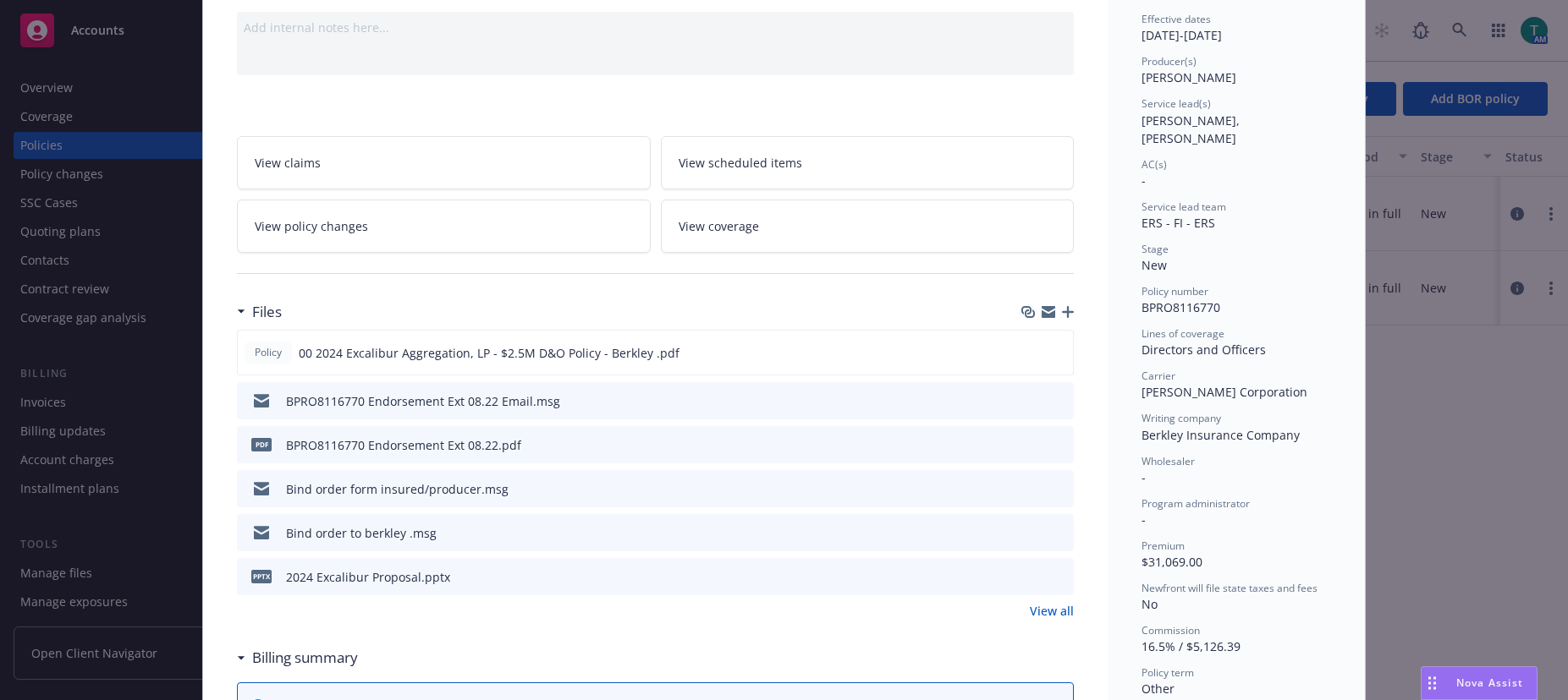
click at [1062, 314] on icon "button" at bounding box center [1068, 312] width 12 height 12
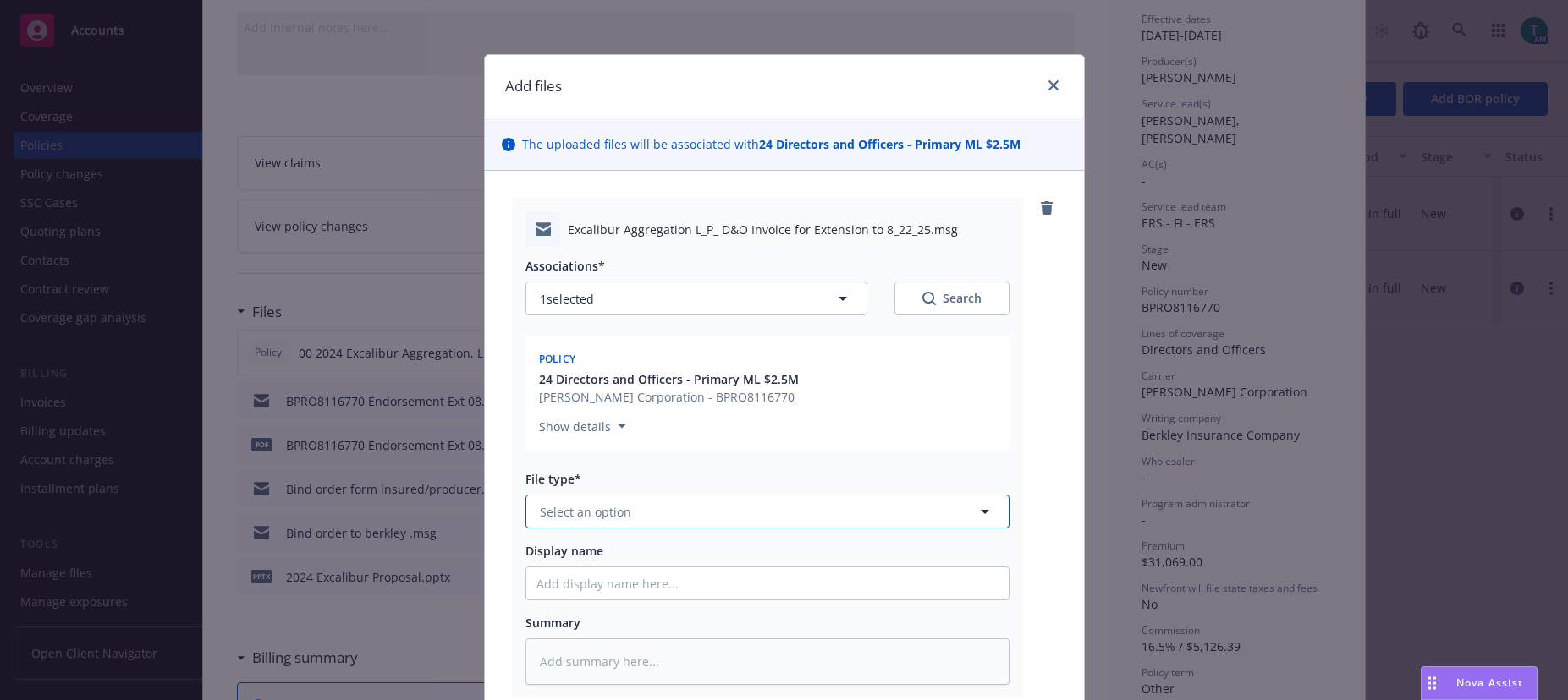
click at [597, 501] on button "Select an option" at bounding box center [767, 511] width 484 height 33
type input "email"
click at [575, 568] on div "Email" at bounding box center [767, 558] width 462 height 24
click at [603, 582] on input "Display name" at bounding box center [767, 583] width 482 height 33
type textarea "x"
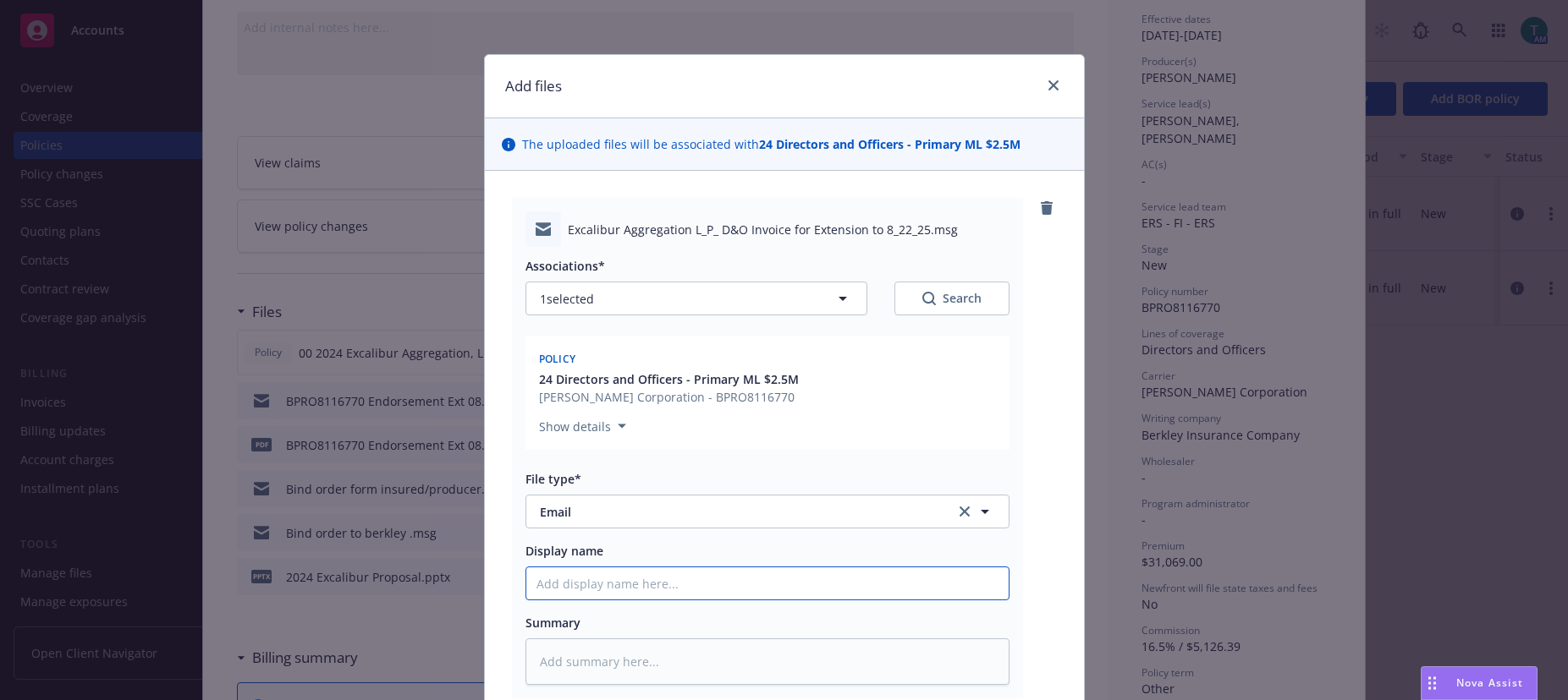
type input "t"
type textarea "x"
type input "to"
type textarea "x"
type input "to"
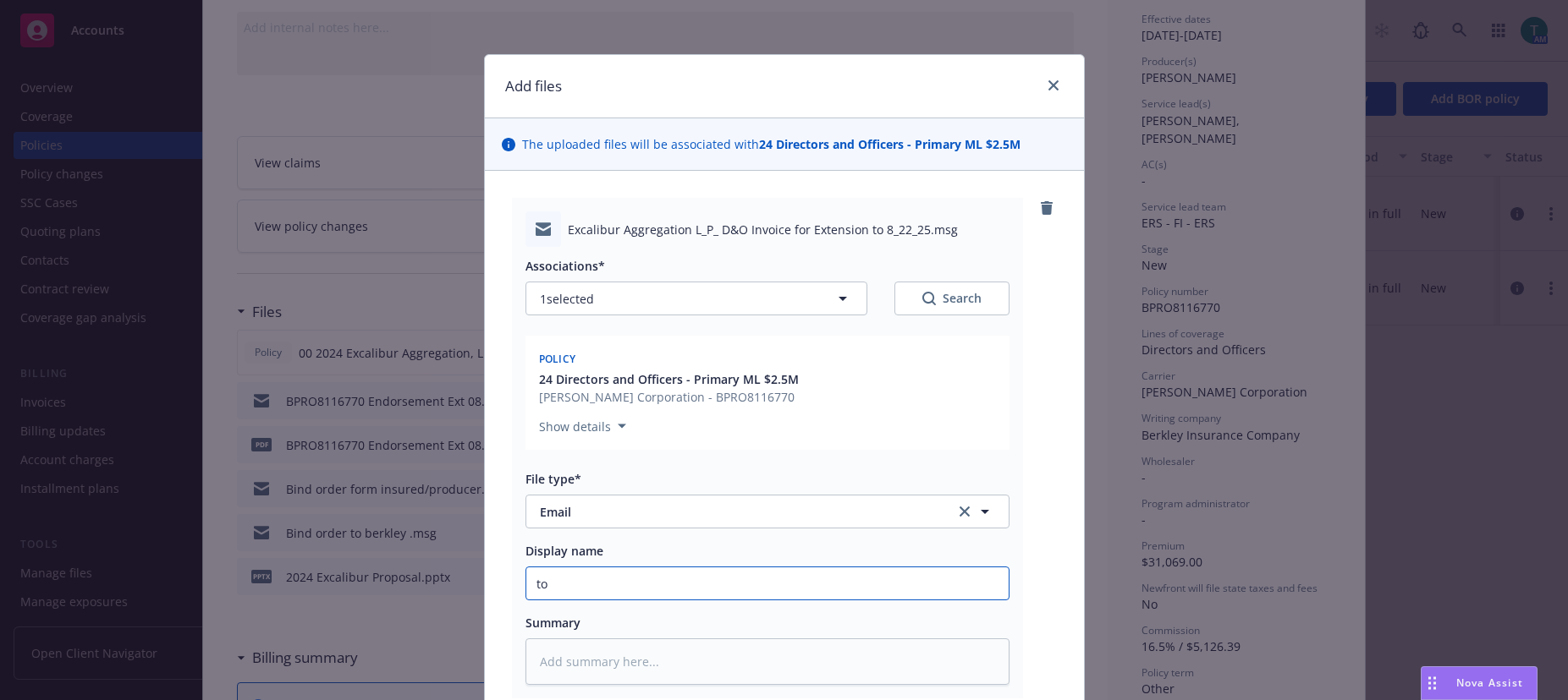
type textarea "x"
type input "to I"
type textarea "x"
type input "to IN"
type textarea "x"
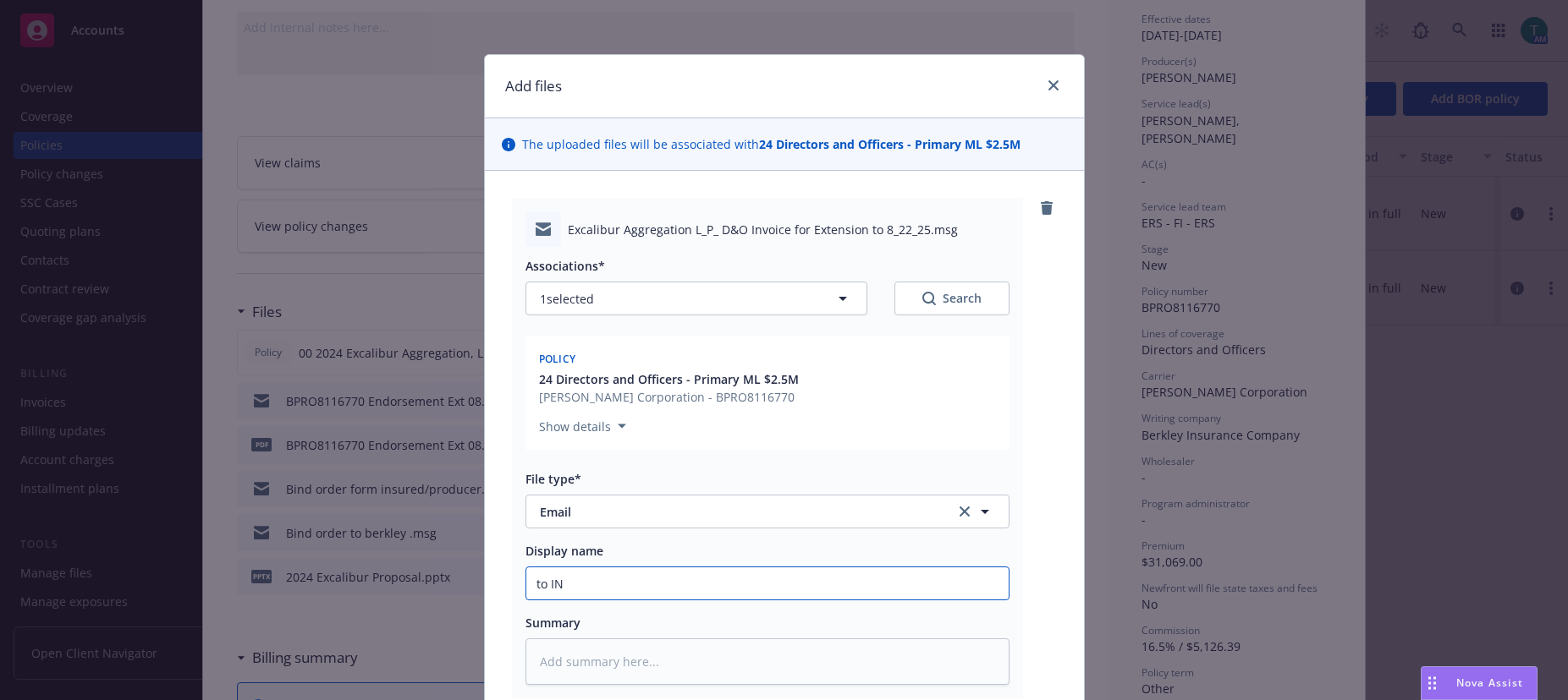
type input "to INS"
type textarea "x"
type input "To INSD"
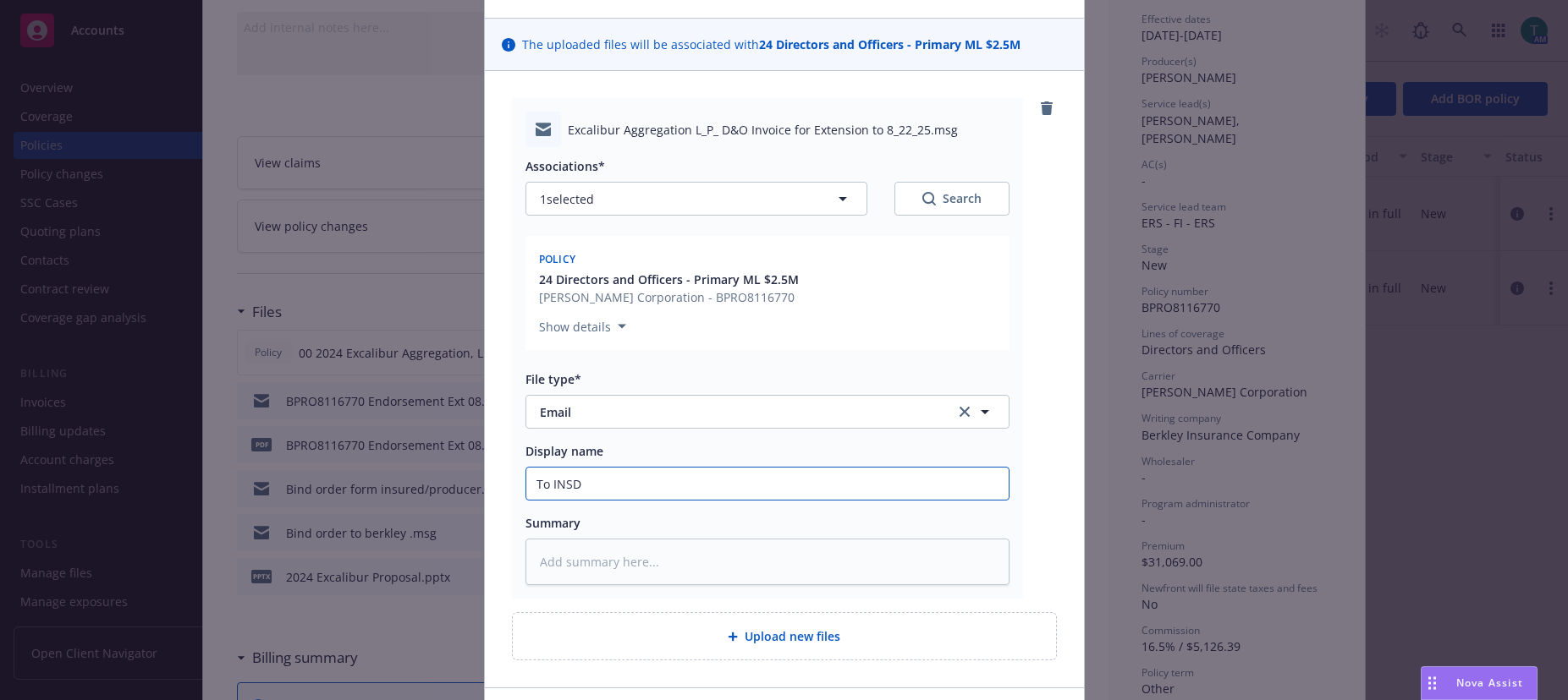
scroll to position [217, 0]
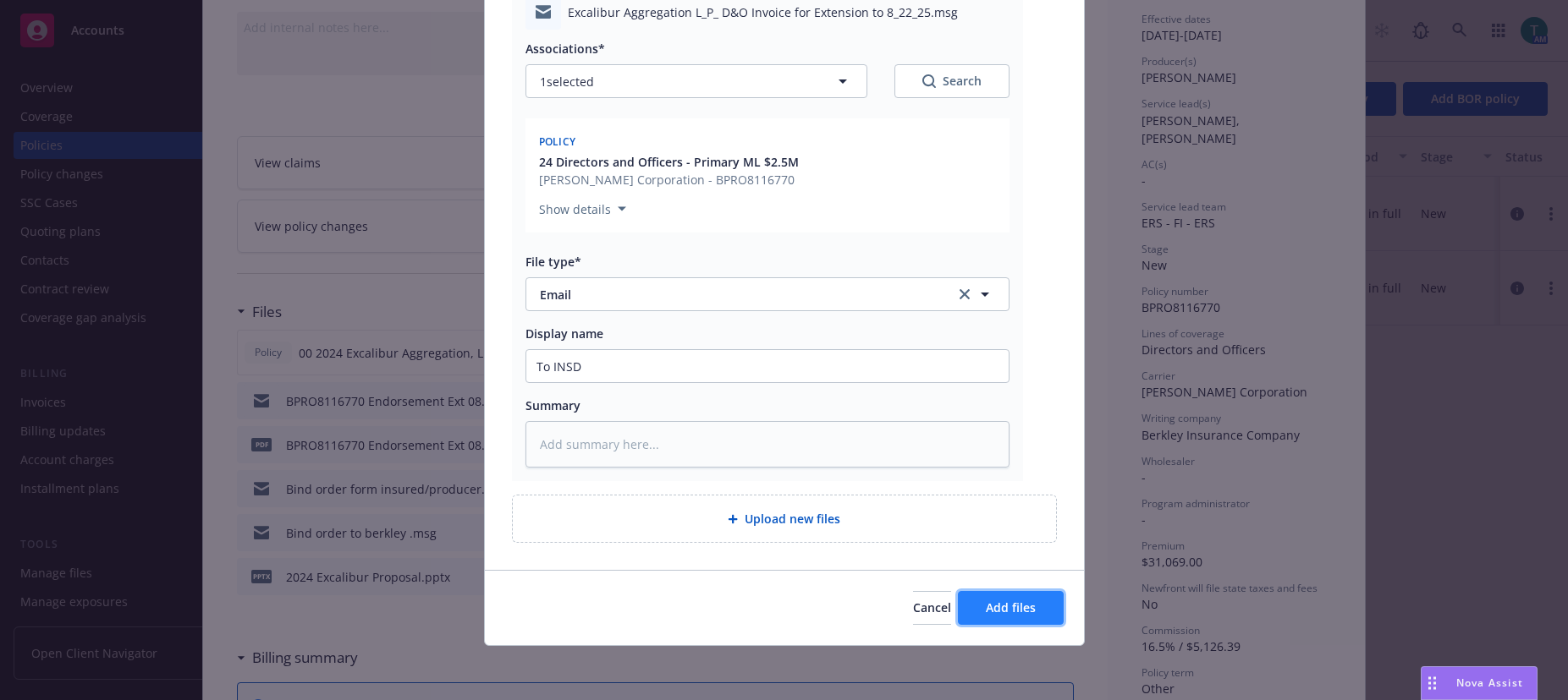
click at [1010, 608] on span "Add files" at bounding box center [1010, 608] width 50 height 16
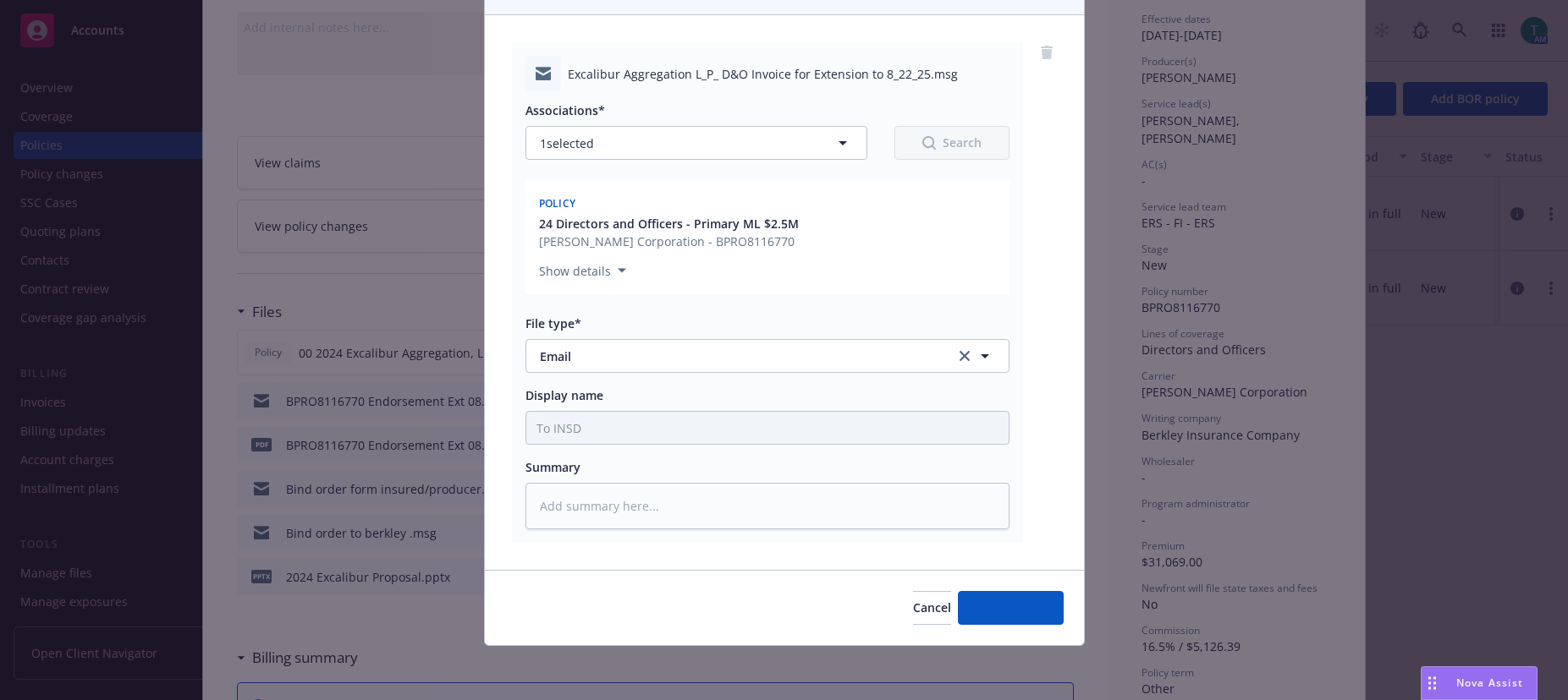
scroll to position [156, 0]
type textarea "x"
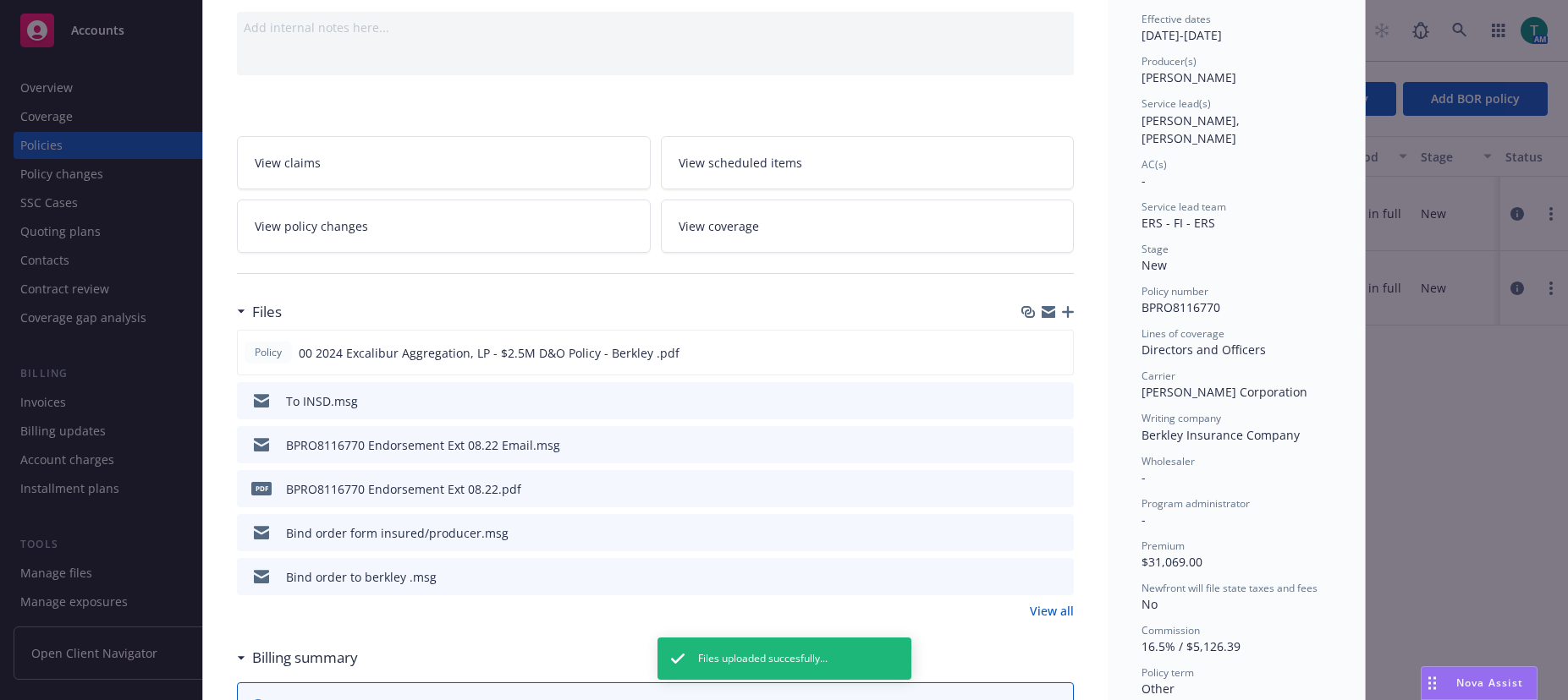
click at [1053, 397] on icon "preview file" at bounding box center [1057, 400] width 15 height 12
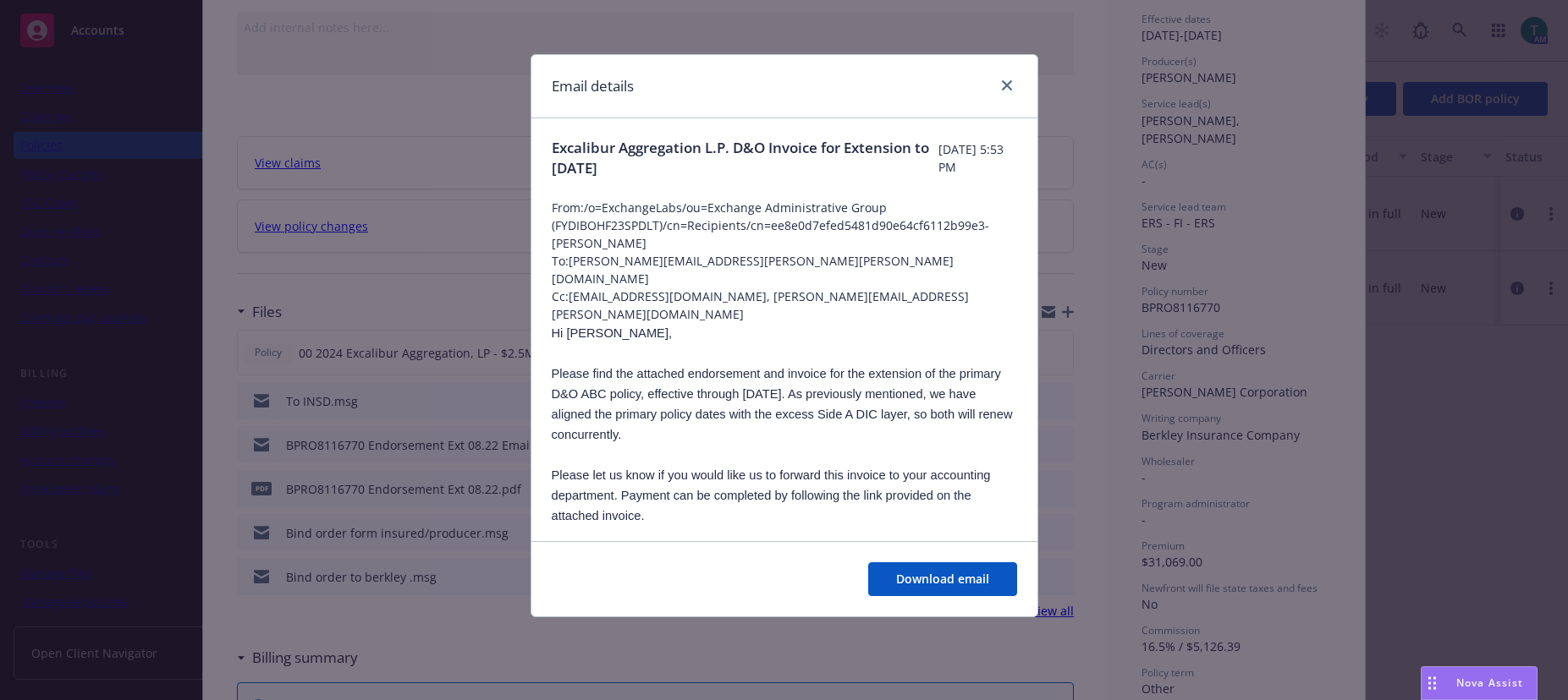
scroll to position [0, 0]
click at [1005, 81] on icon "close" at bounding box center [1006, 85] width 10 height 10
